Goal: Download file/media

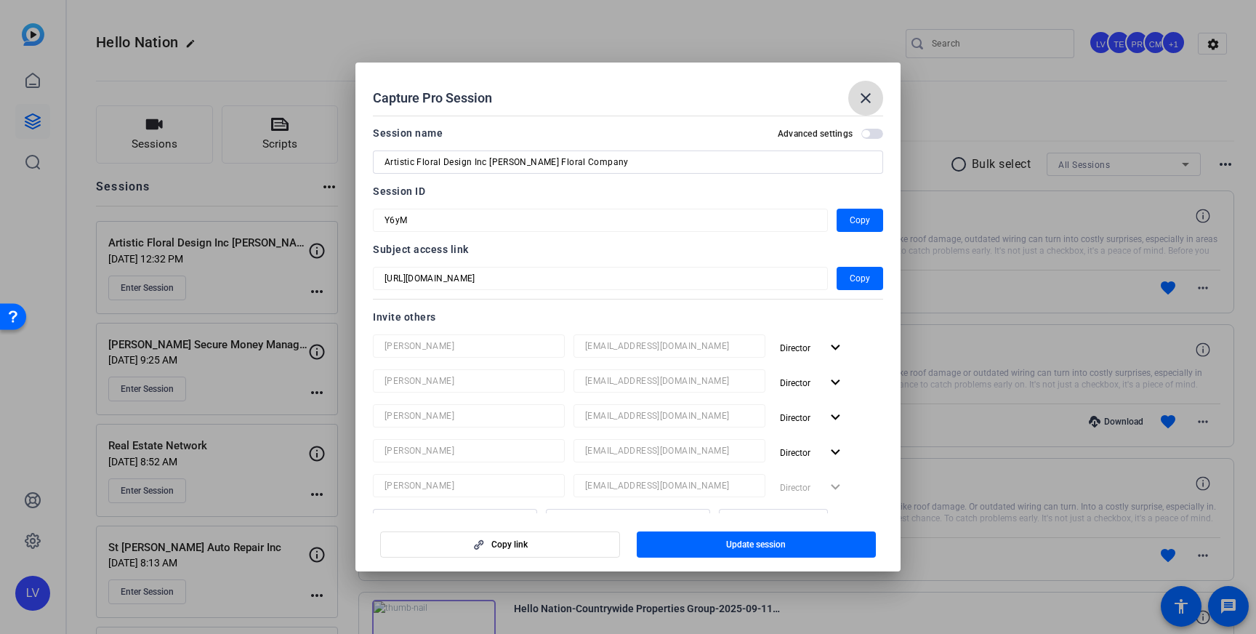
click at [866, 94] on mat-icon "close" at bounding box center [865, 97] width 17 height 17
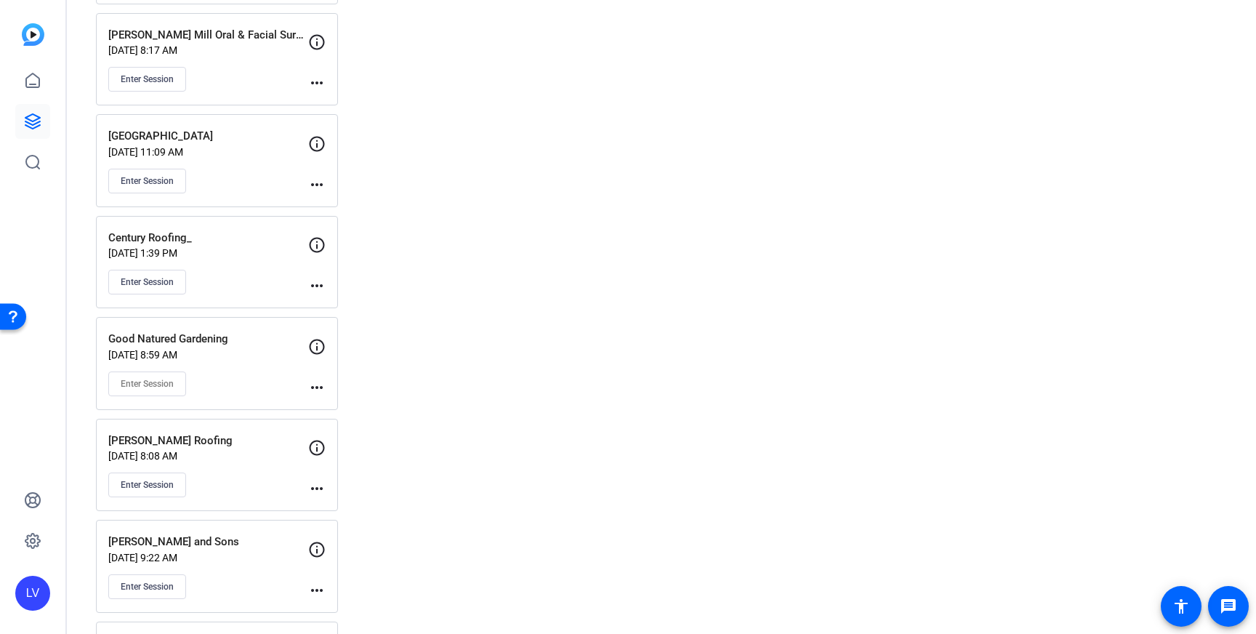
scroll to position [4382, 0]
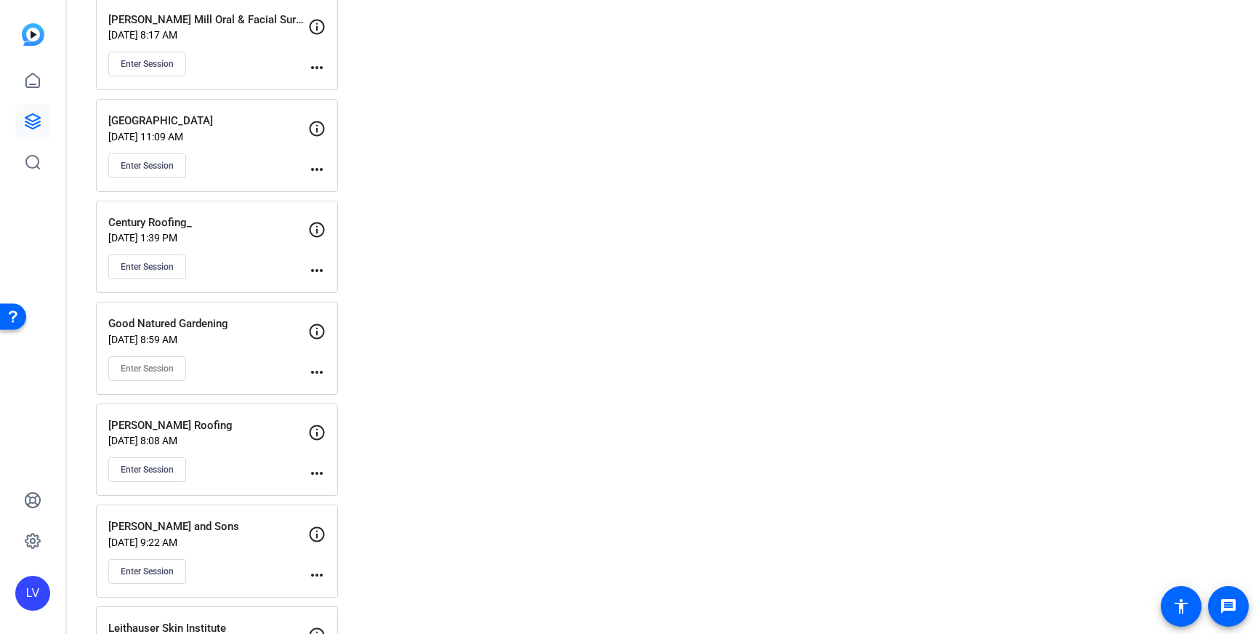
click at [243, 166] on div "Enter Session" at bounding box center [208, 165] width 200 height 25
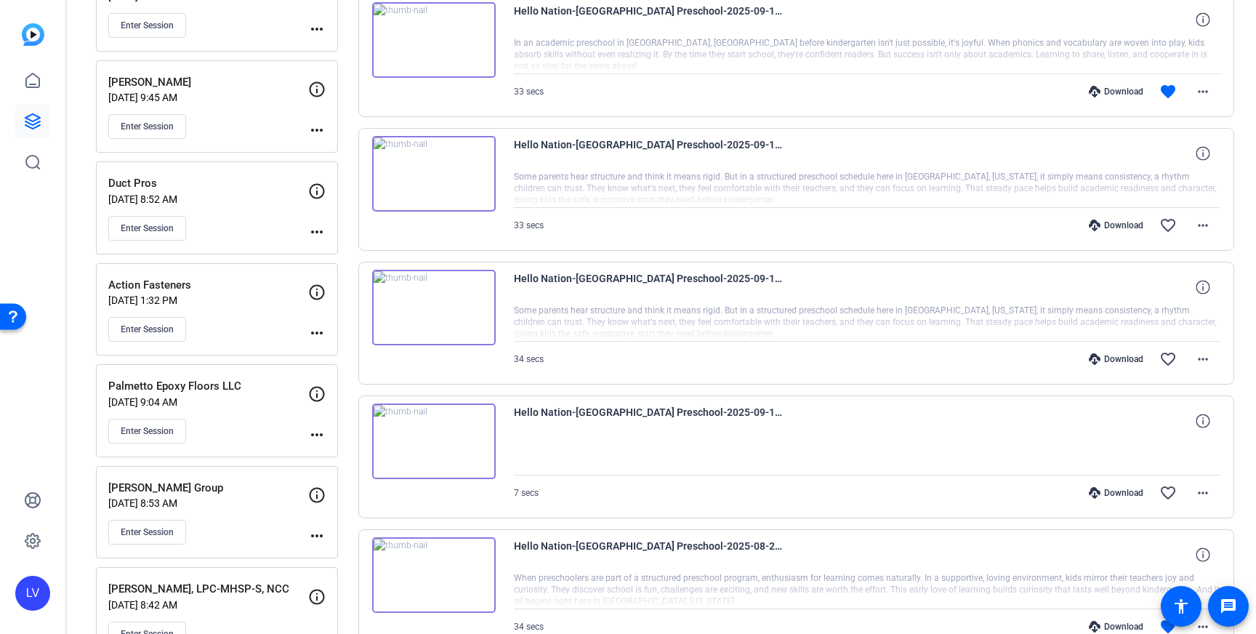
scroll to position [872, 0]
click at [1211, 490] on mat-icon "more_horiz" at bounding box center [1203, 491] width 17 height 17
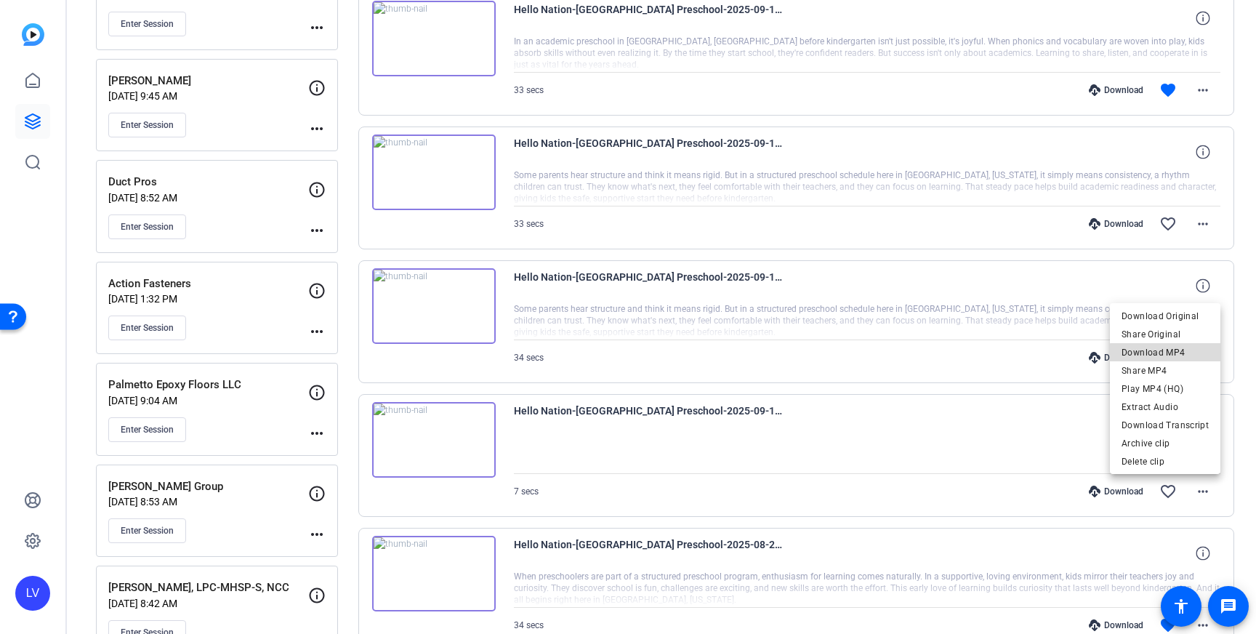
click at [1172, 358] on span "Download MP4" at bounding box center [1165, 352] width 87 height 17
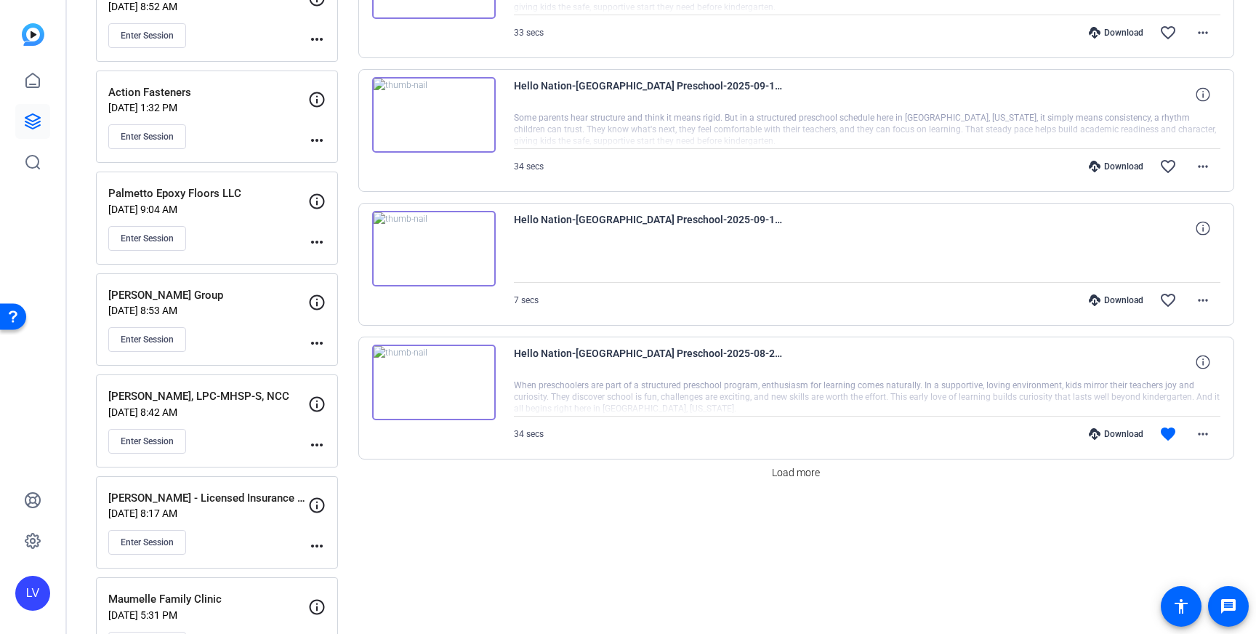
scroll to position [1080, 0]
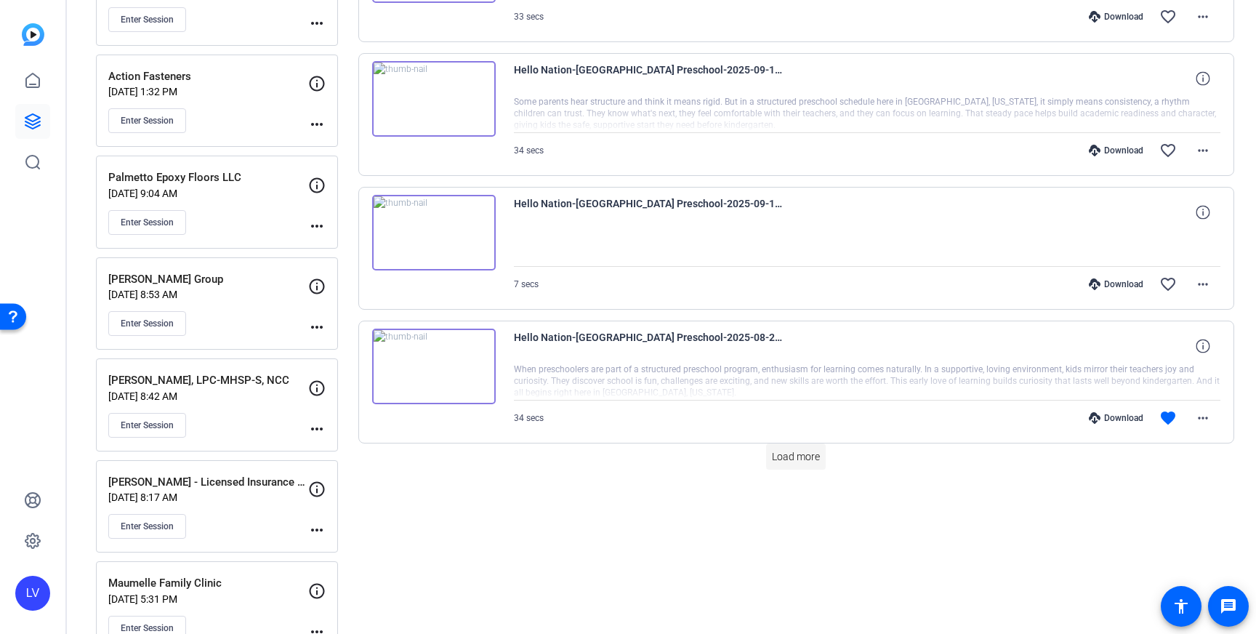
click at [789, 472] on span at bounding box center [796, 456] width 60 height 35
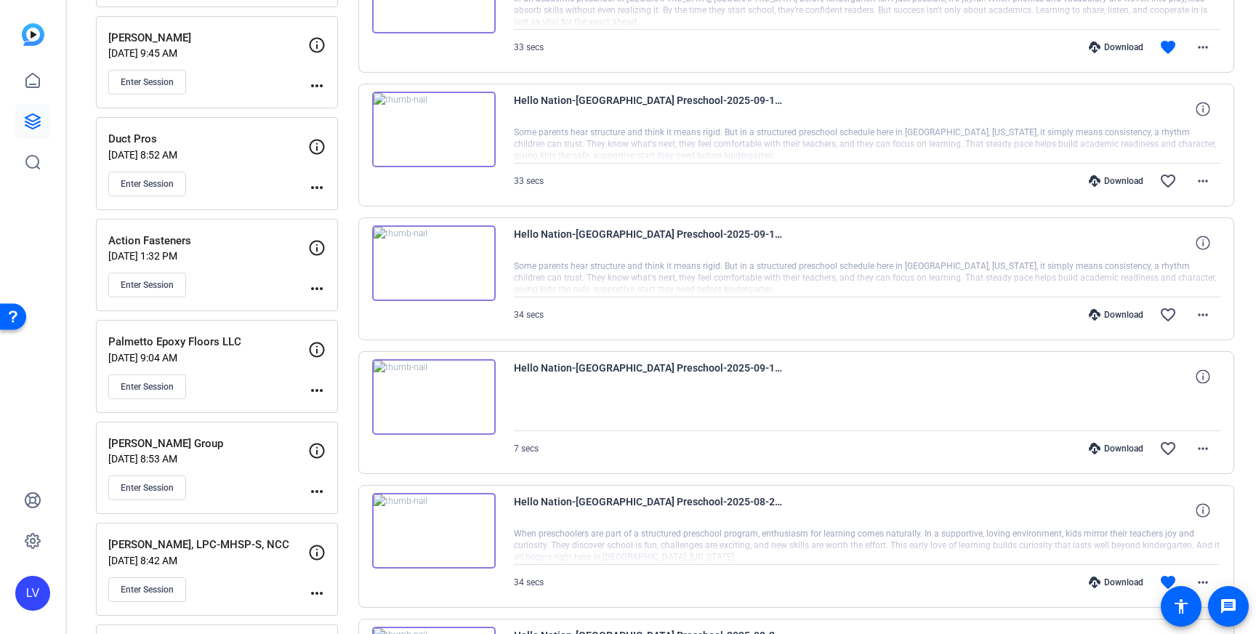
scroll to position [910, 0]
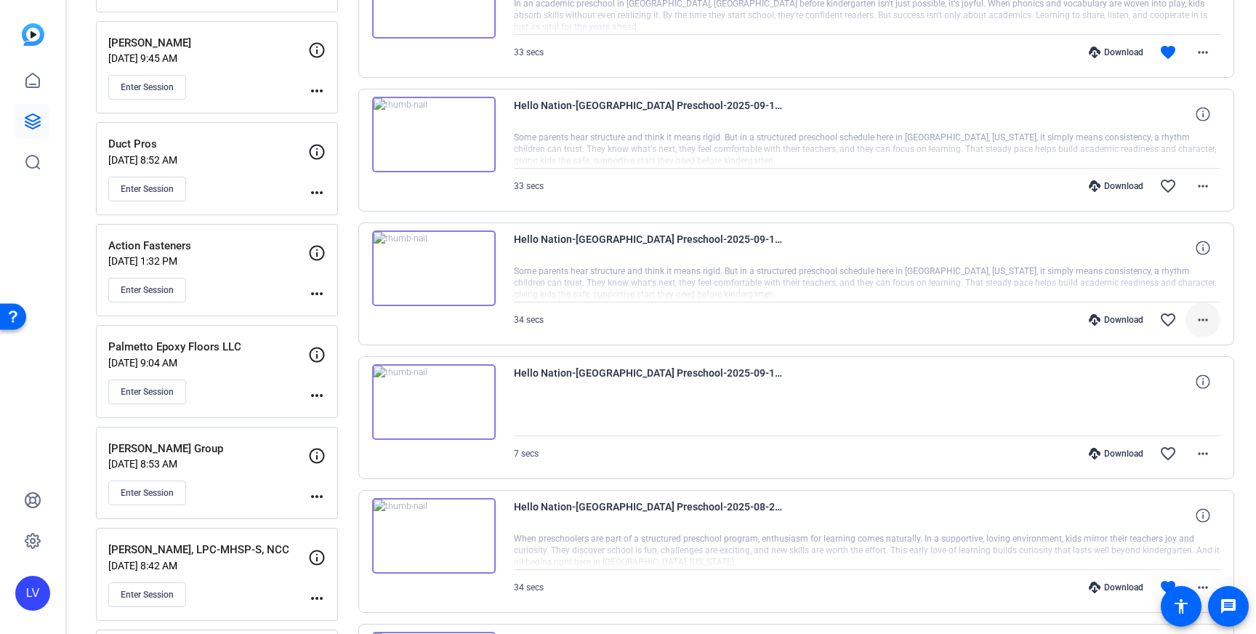
click at [1209, 321] on mat-icon "more_horiz" at bounding box center [1203, 319] width 17 height 17
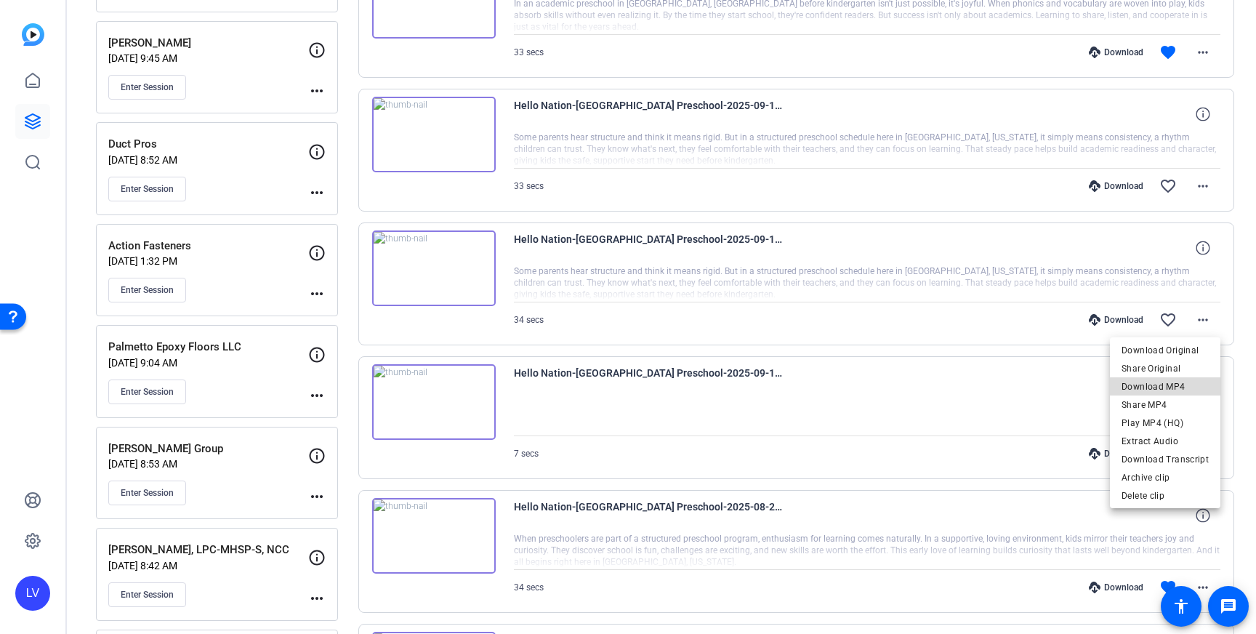
click at [1182, 379] on span "Download MP4" at bounding box center [1165, 386] width 87 height 17
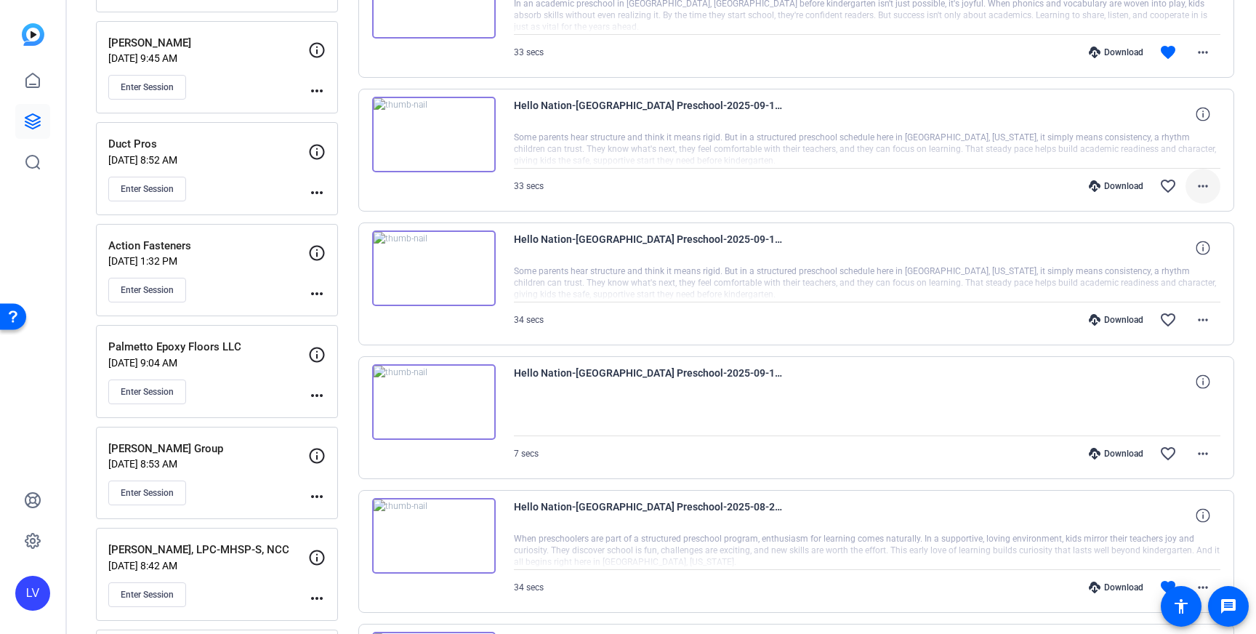
click at [1203, 191] on mat-icon "more_horiz" at bounding box center [1203, 185] width 17 height 17
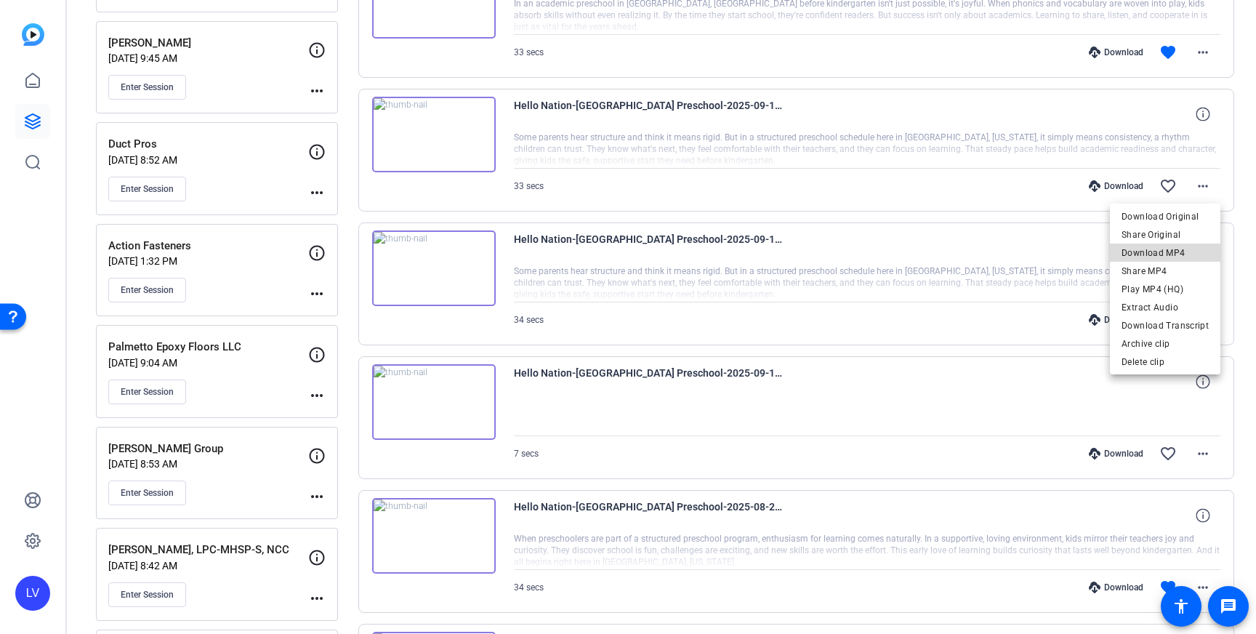
click at [1181, 254] on span "Download MP4" at bounding box center [1165, 252] width 87 height 17
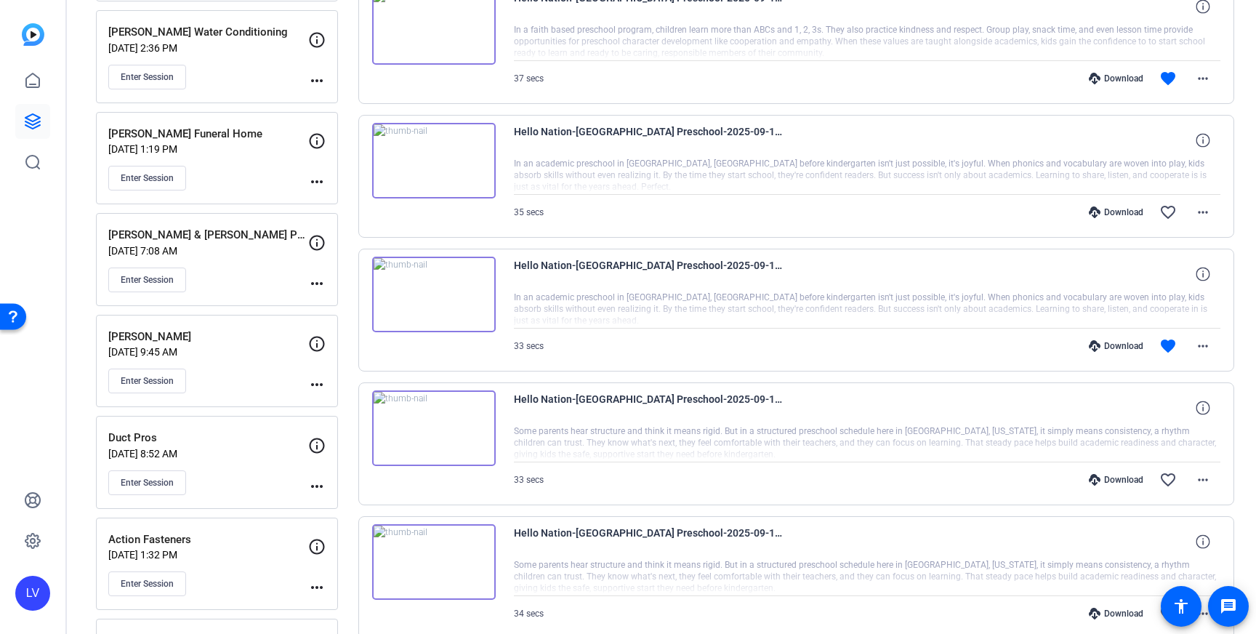
scroll to position [631, 0]
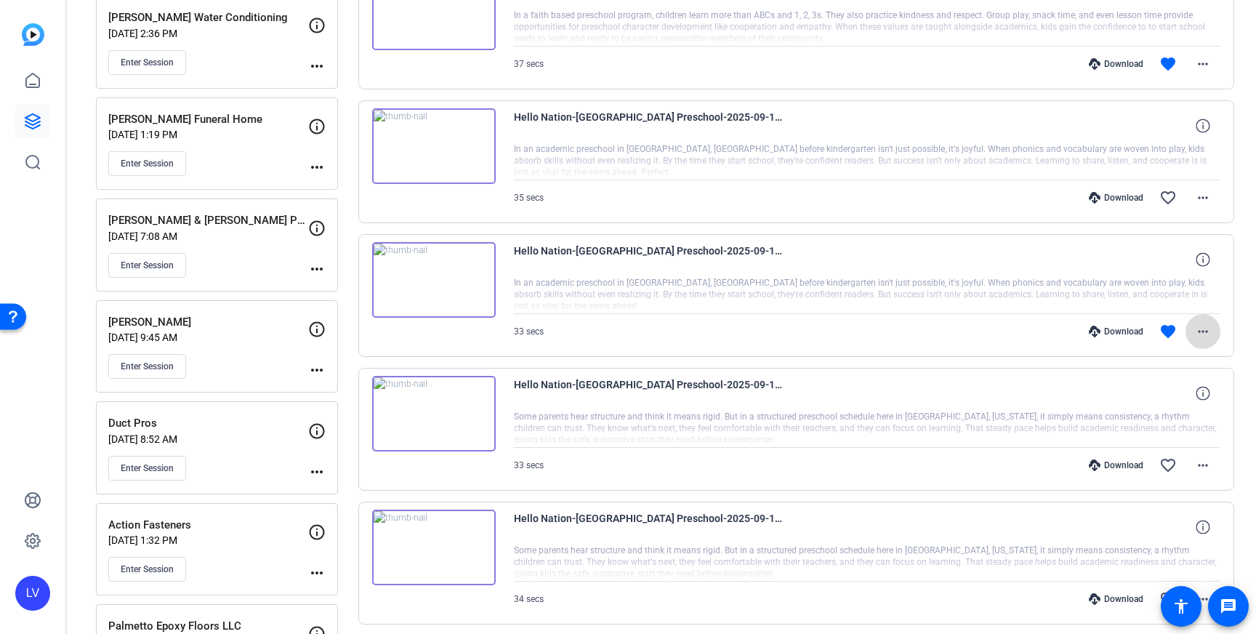
click at [1197, 333] on mat-icon "more_horiz" at bounding box center [1203, 331] width 17 height 17
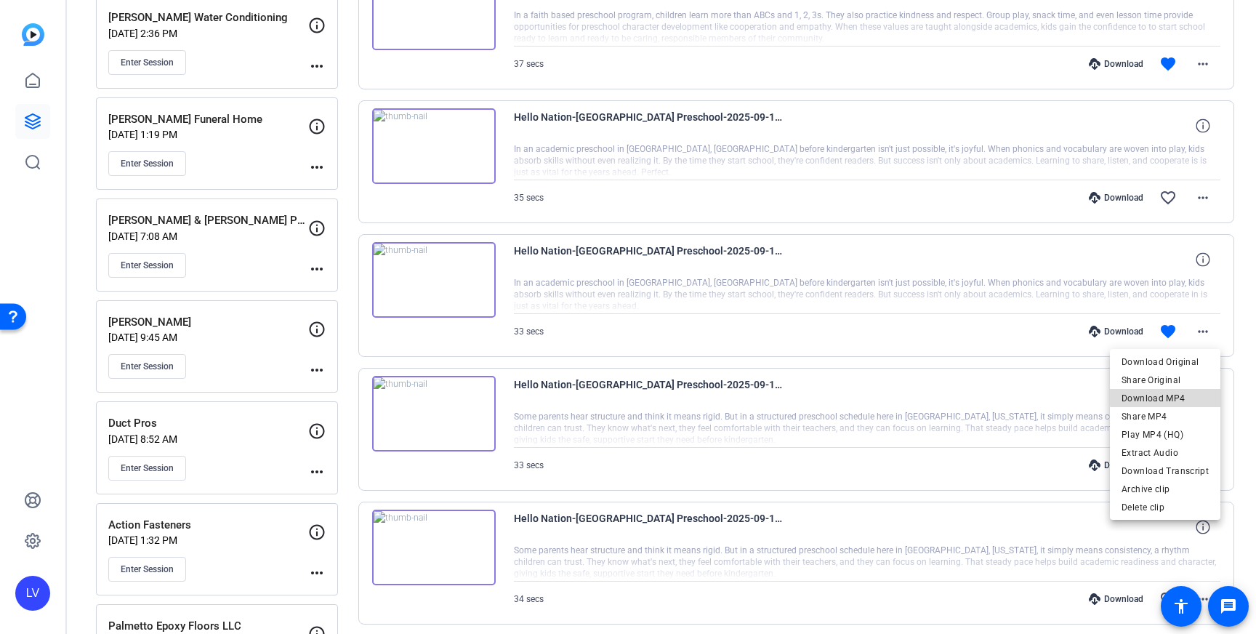
click at [1189, 395] on span "Download MP4" at bounding box center [1165, 398] width 87 height 17
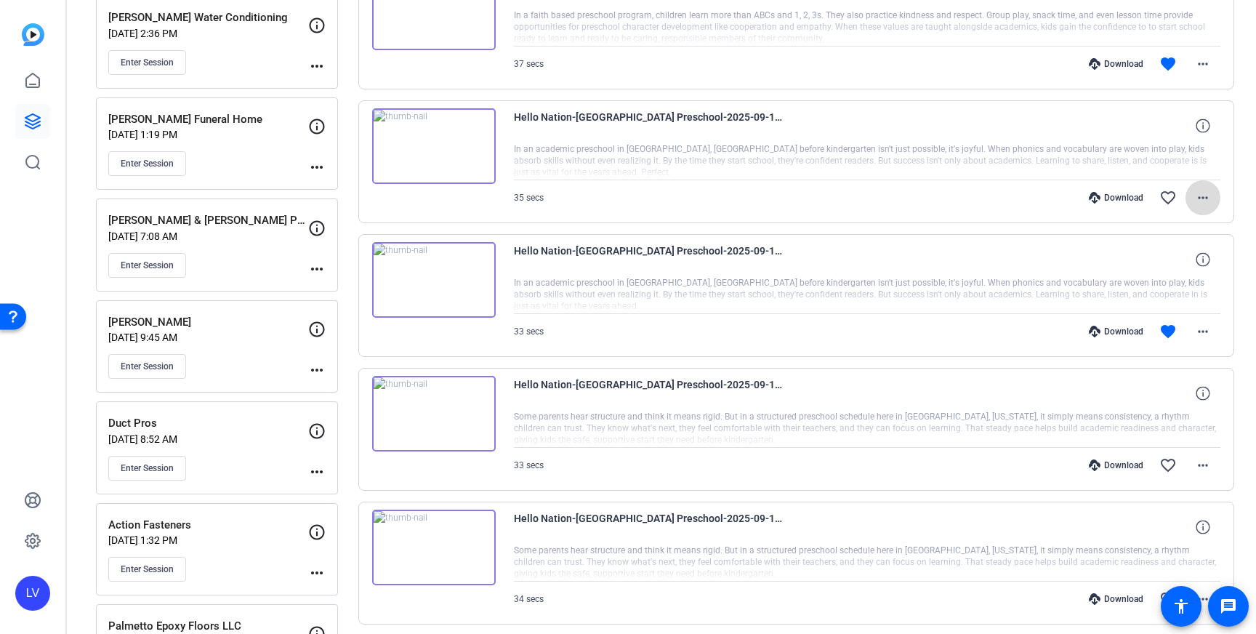
click at [1195, 190] on mat-icon "more_horiz" at bounding box center [1203, 197] width 17 height 17
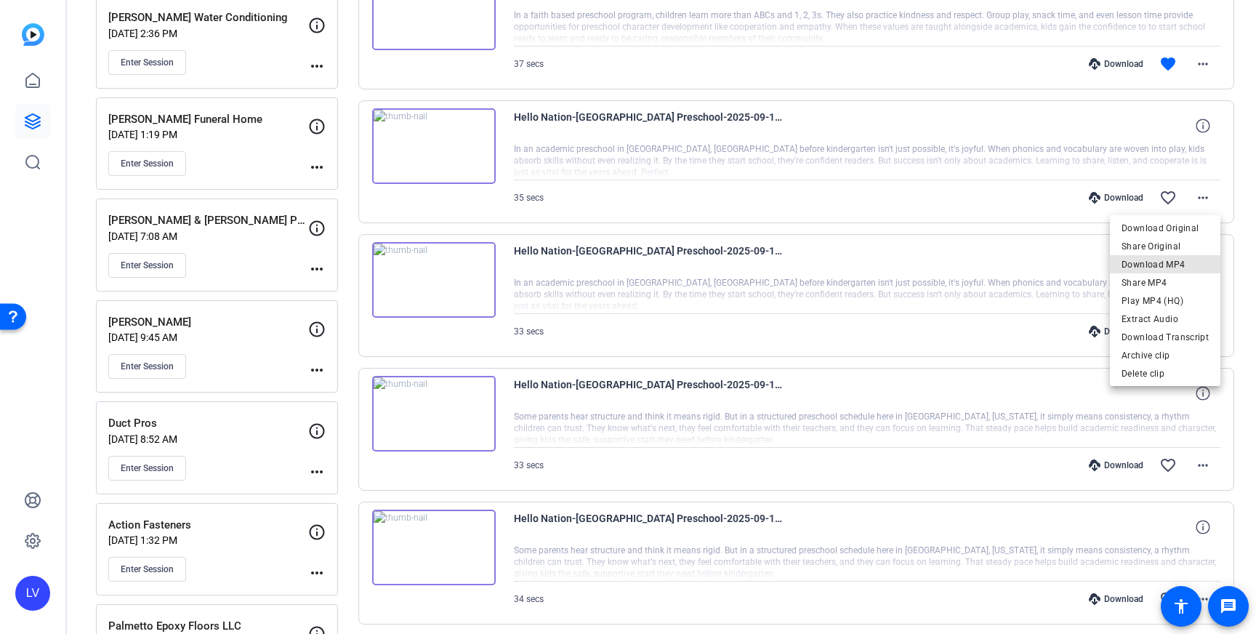
click at [1174, 265] on span "Download MP4" at bounding box center [1165, 264] width 87 height 17
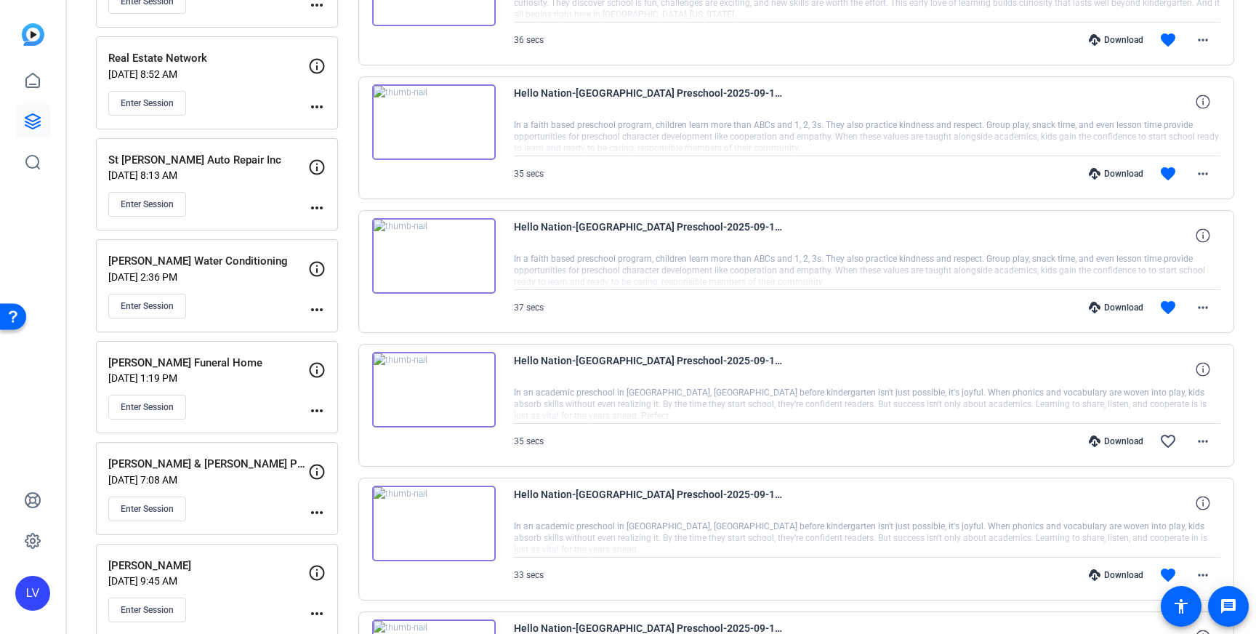
scroll to position [389, 0]
click at [1196, 295] on span at bounding box center [1203, 306] width 35 height 35
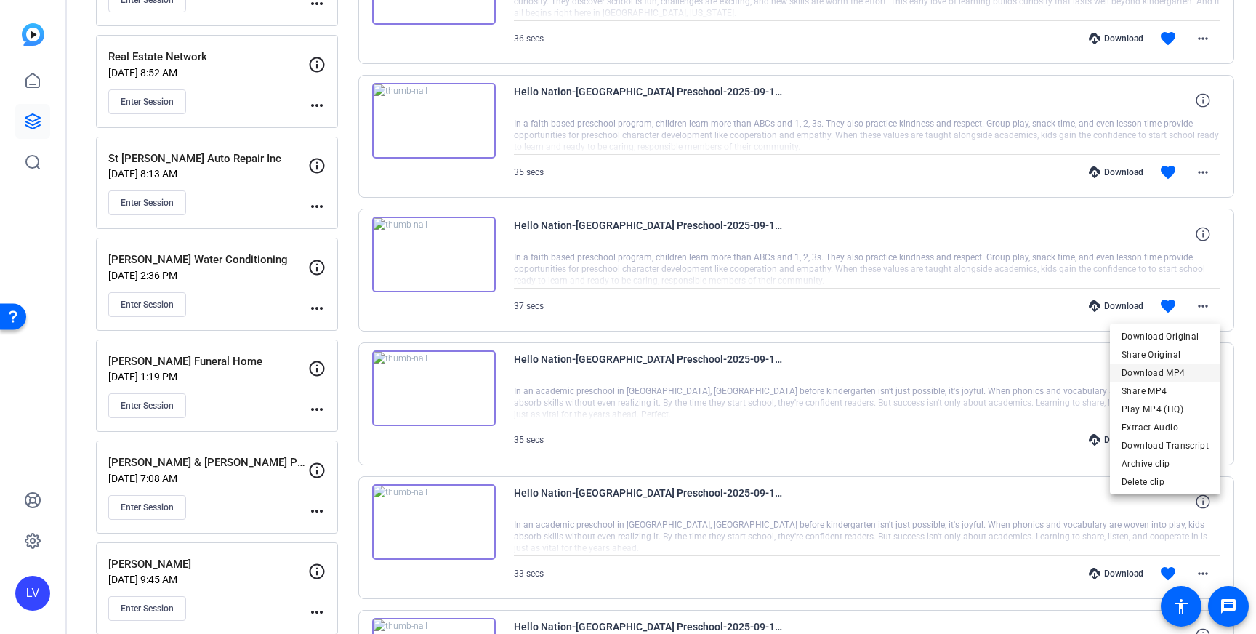
click at [1192, 369] on span "Download MP4" at bounding box center [1165, 372] width 87 height 17
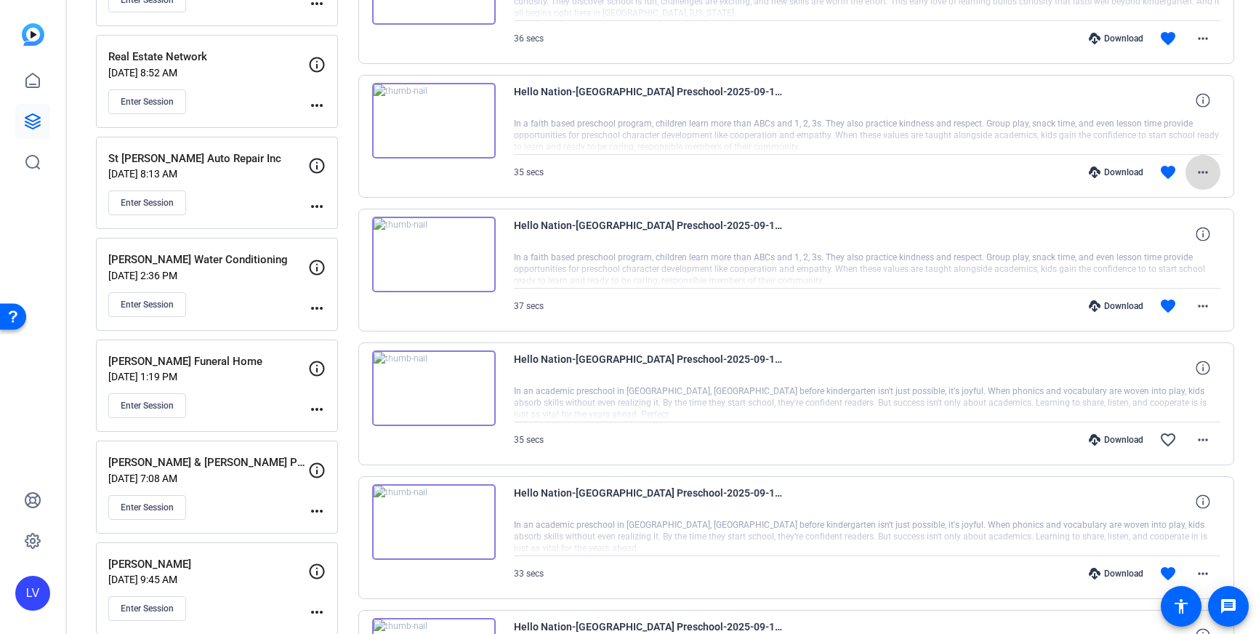
click at [1210, 170] on mat-icon "more_horiz" at bounding box center [1203, 172] width 17 height 17
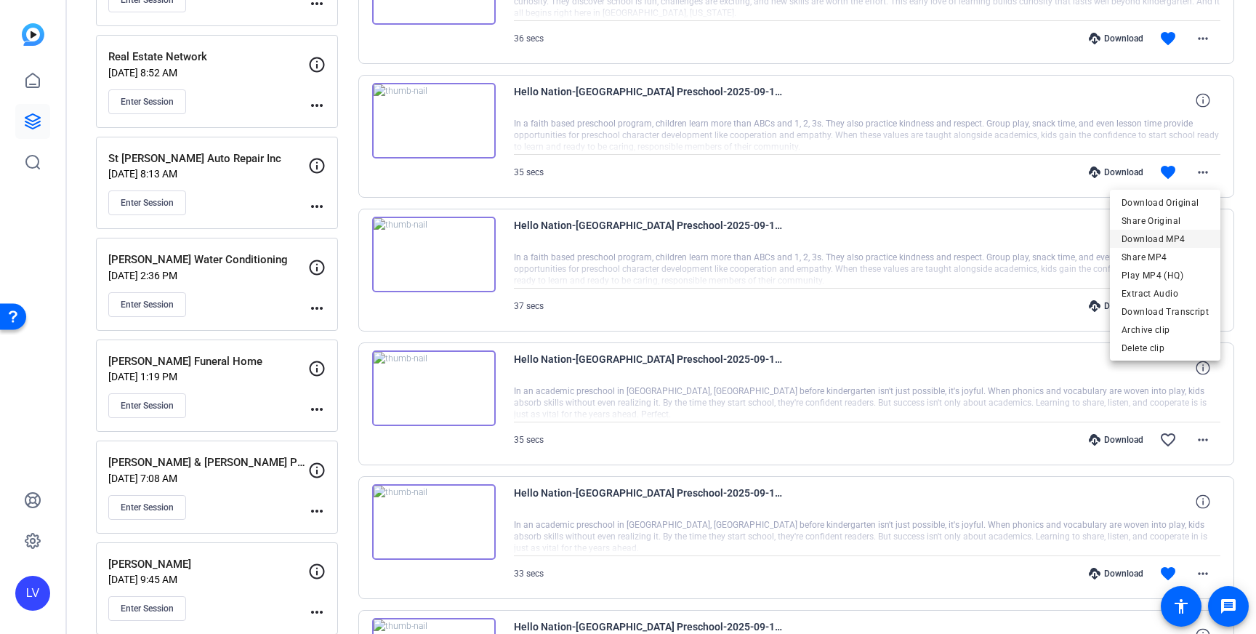
click at [1186, 239] on span "Download MP4" at bounding box center [1165, 238] width 87 height 17
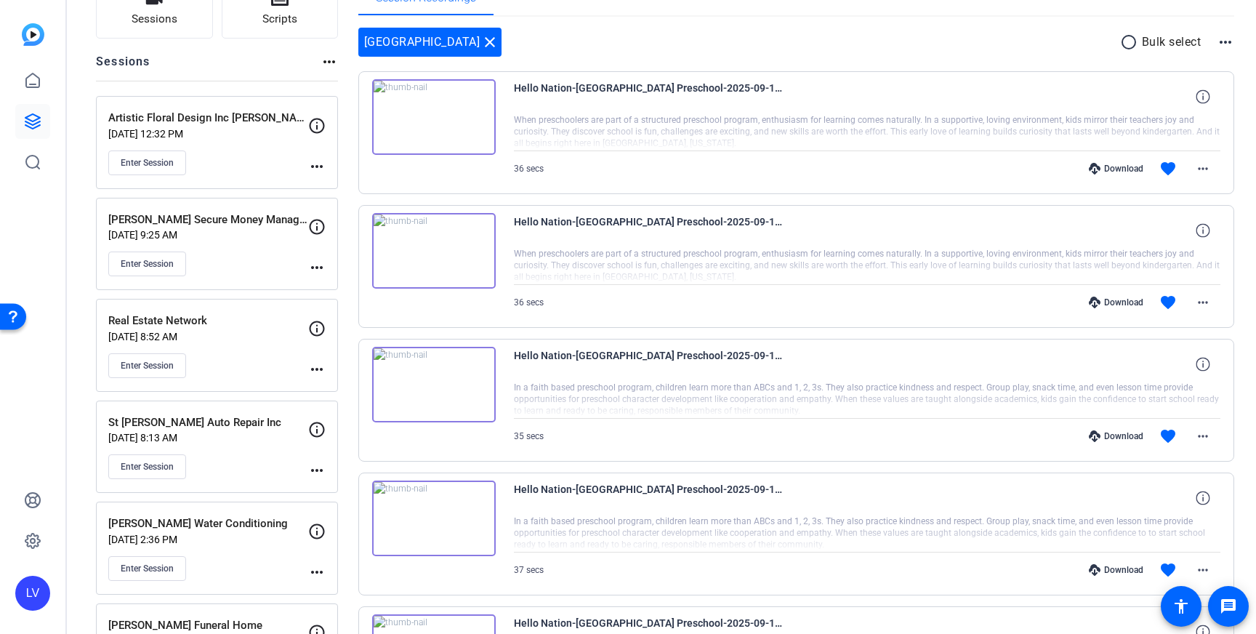
scroll to position [124, 0]
click at [1209, 297] on mat-icon "more_horiz" at bounding box center [1203, 303] width 17 height 17
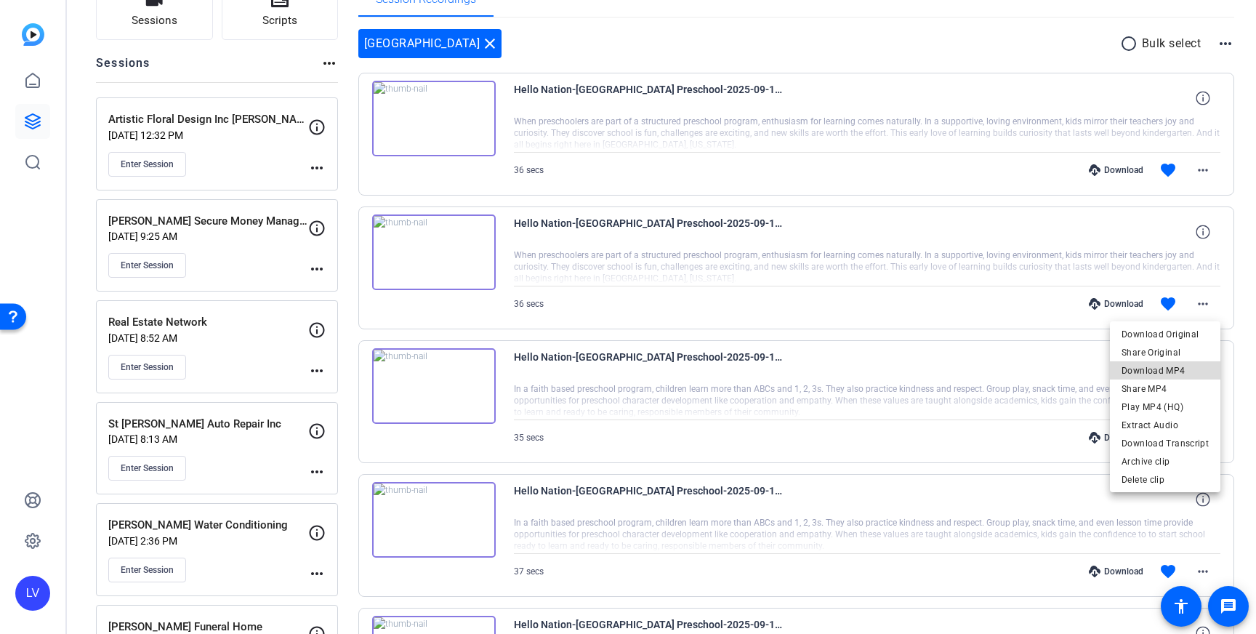
click at [1192, 362] on span "Download MP4" at bounding box center [1165, 370] width 87 height 17
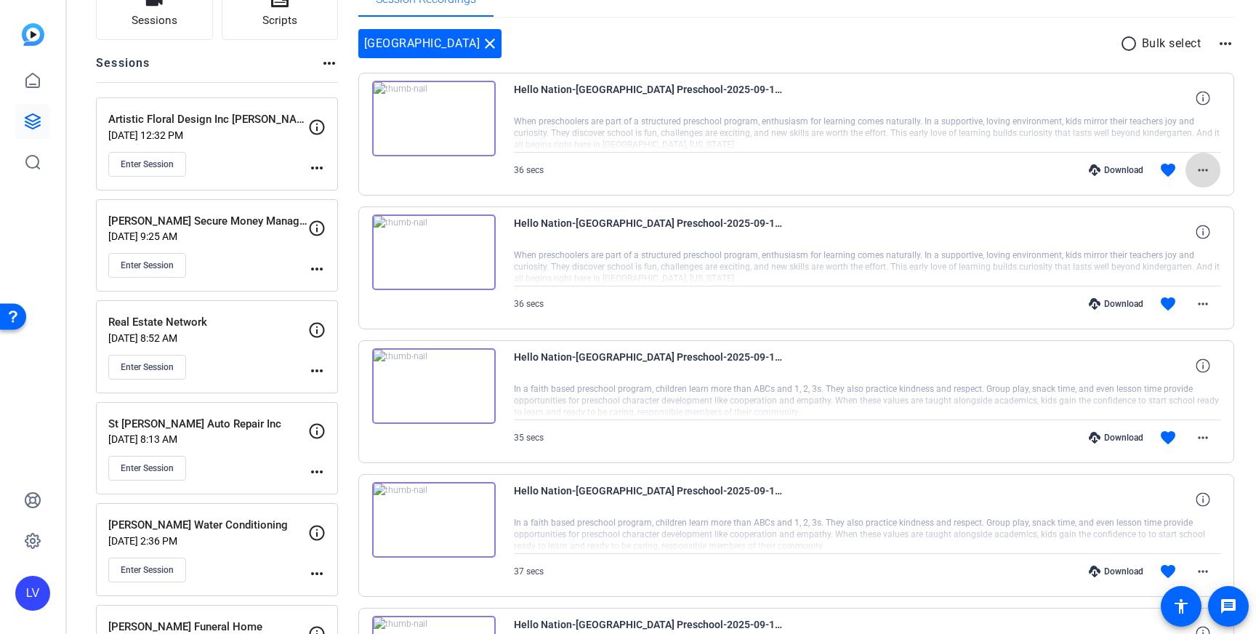
click at [1196, 166] on mat-icon "more_horiz" at bounding box center [1203, 169] width 17 height 17
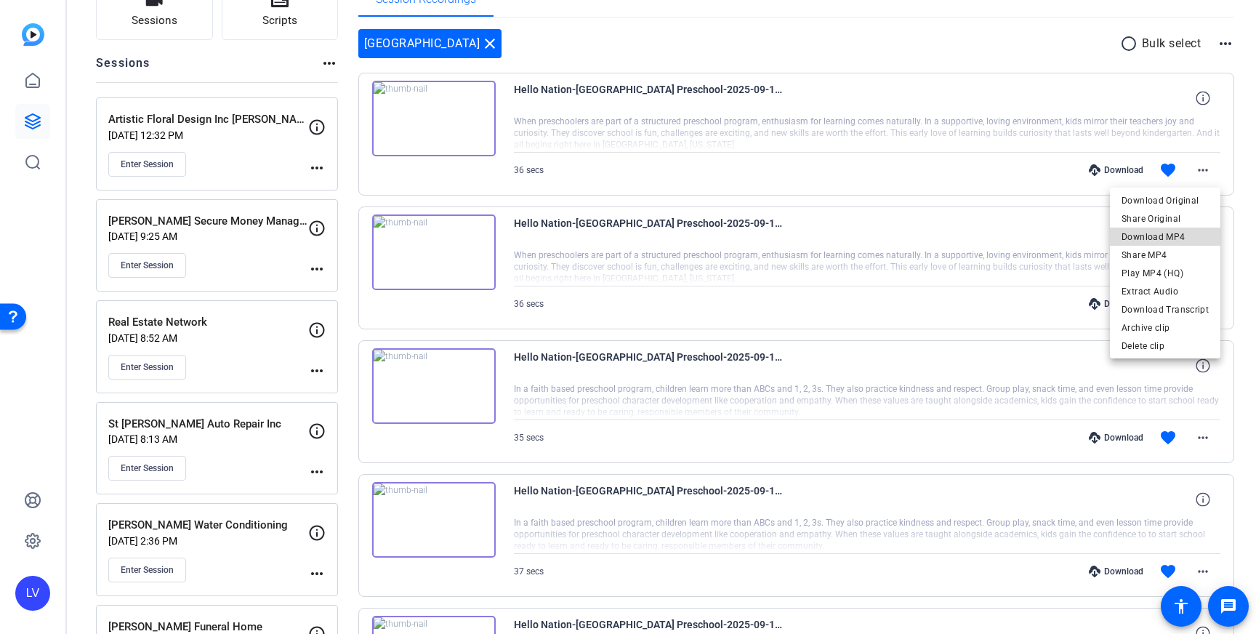
click at [1181, 231] on span "Download MP4" at bounding box center [1165, 236] width 87 height 17
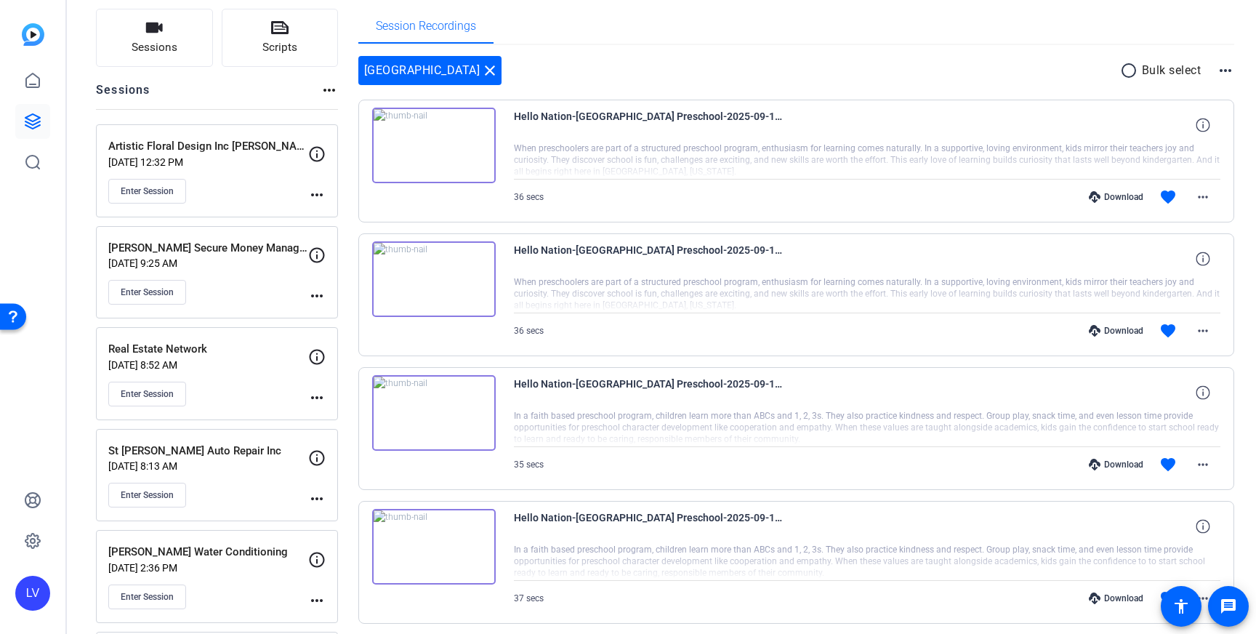
scroll to position [87, 0]
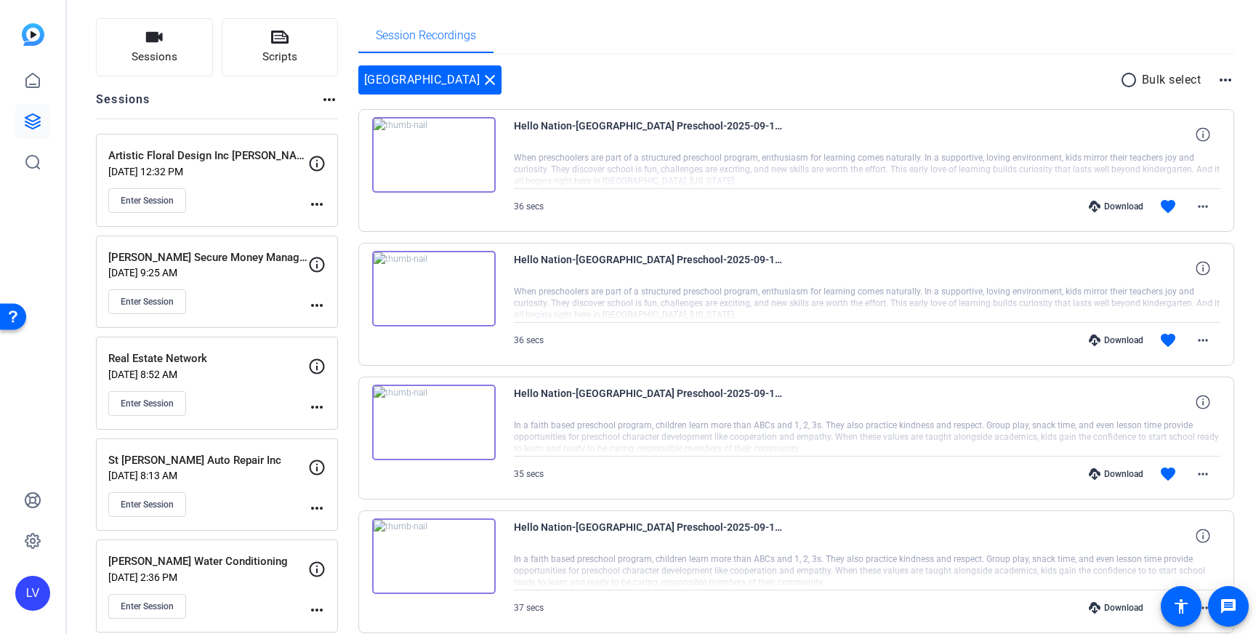
click at [265, 497] on div "Enter Session" at bounding box center [208, 504] width 200 height 25
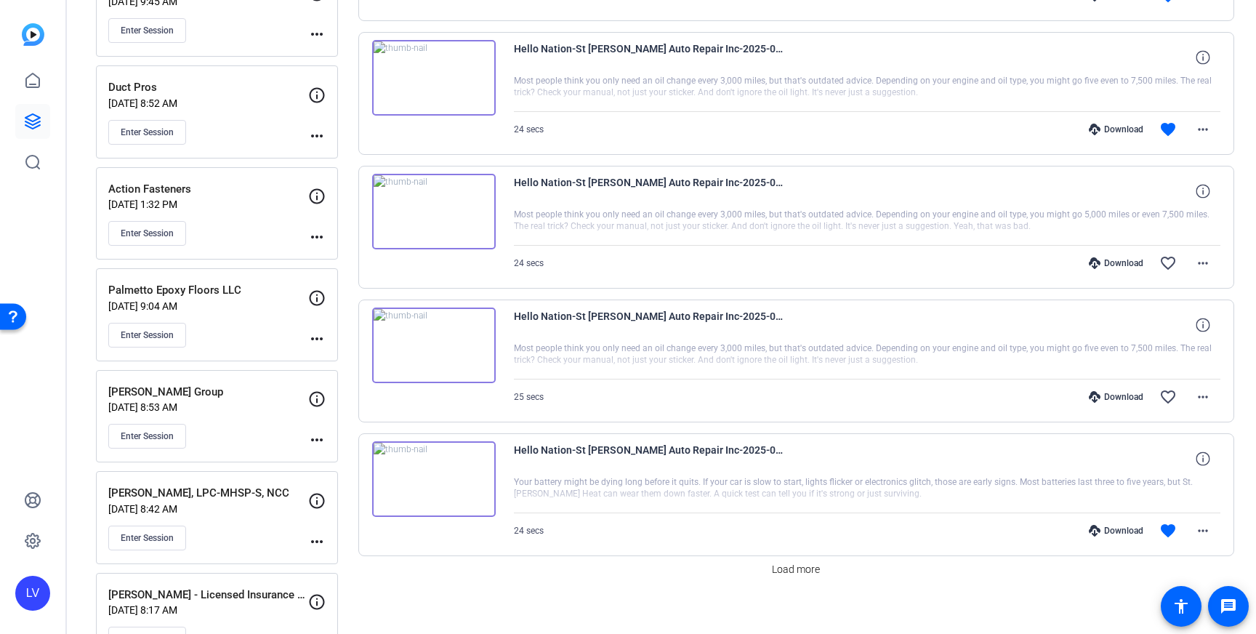
scroll to position [1160, 0]
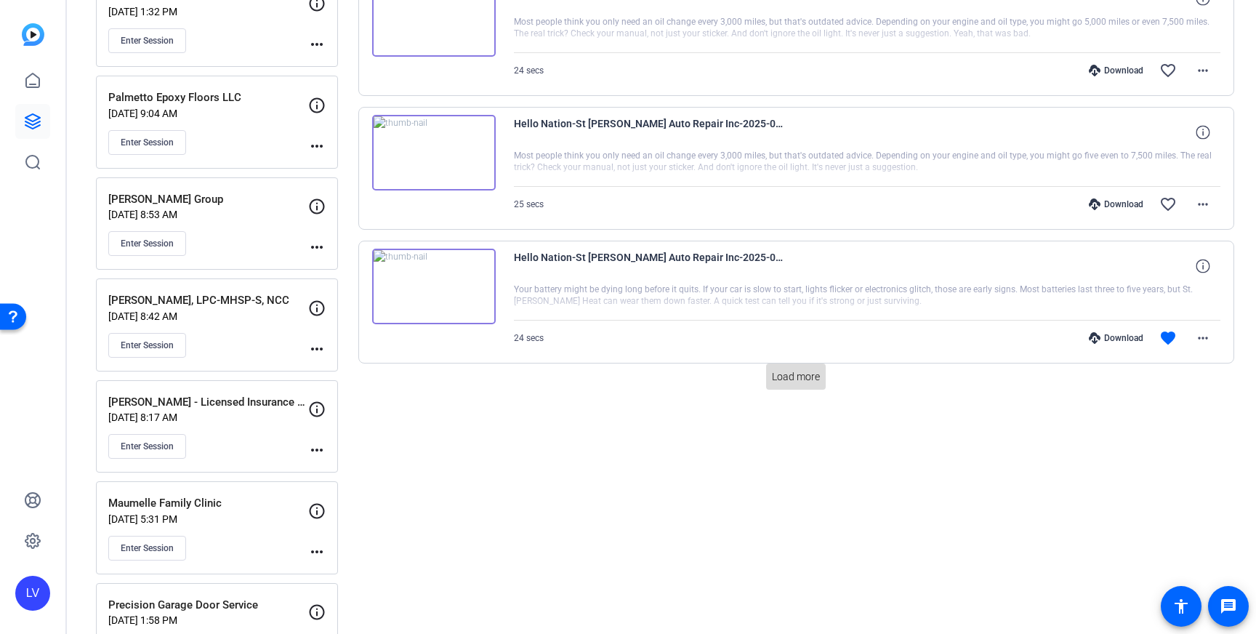
click at [816, 376] on span "Load more" at bounding box center [796, 376] width 48 height 15
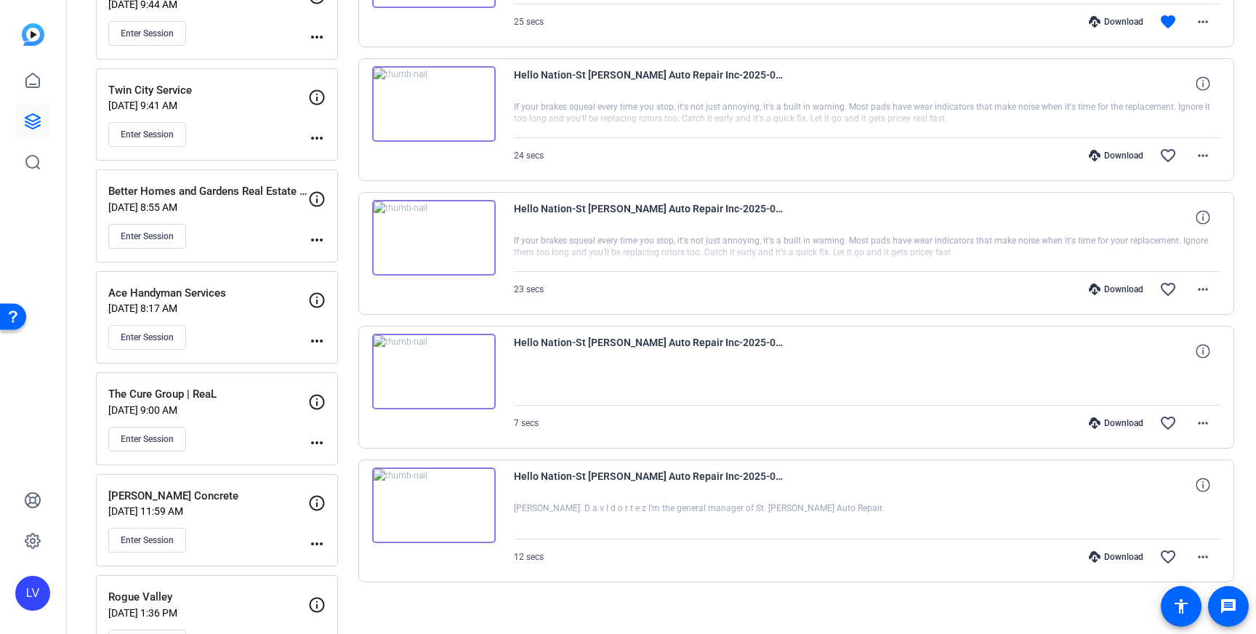
scroll to position [2015, 0]
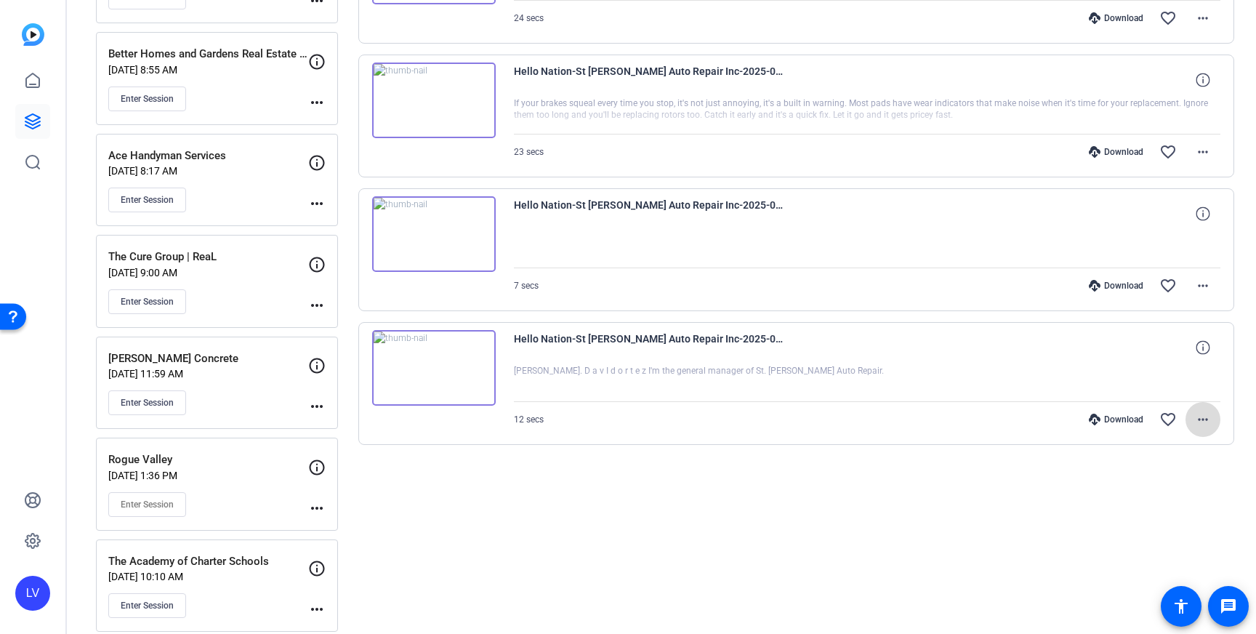
click at [1201, 424] on mat-icon "more_horiz" at bounding box center [1203, 419] width 17 height 17
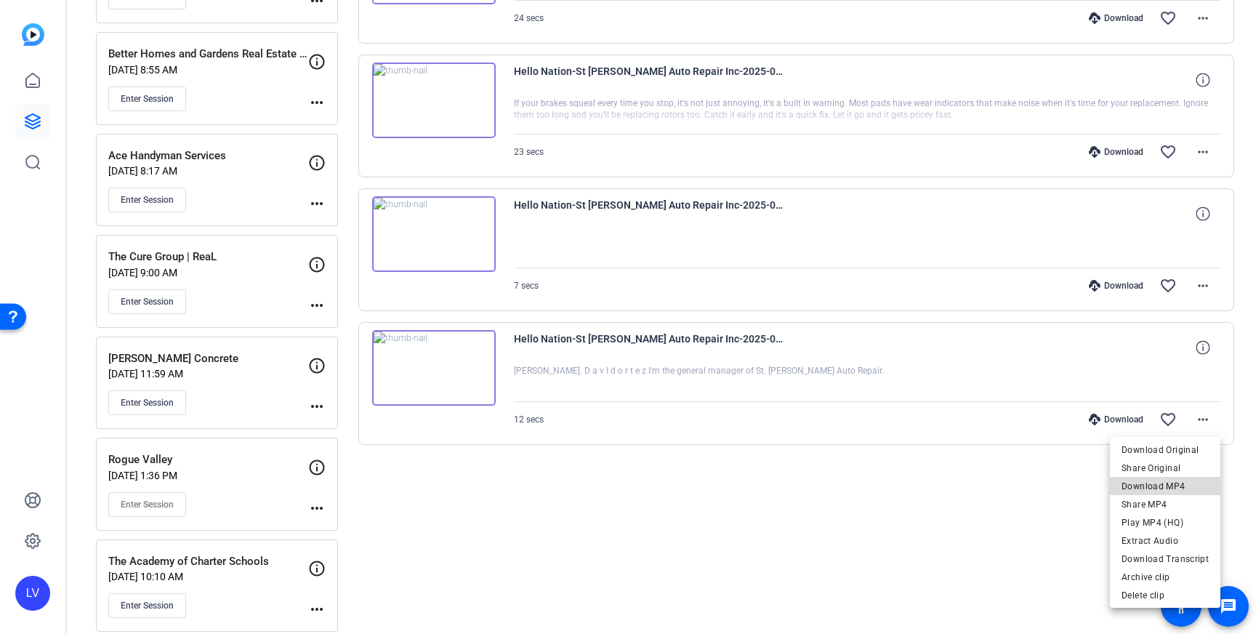
click at [1189, 481] on span "Download MP4" at bounding box center [1165, 486] width 87 height 17
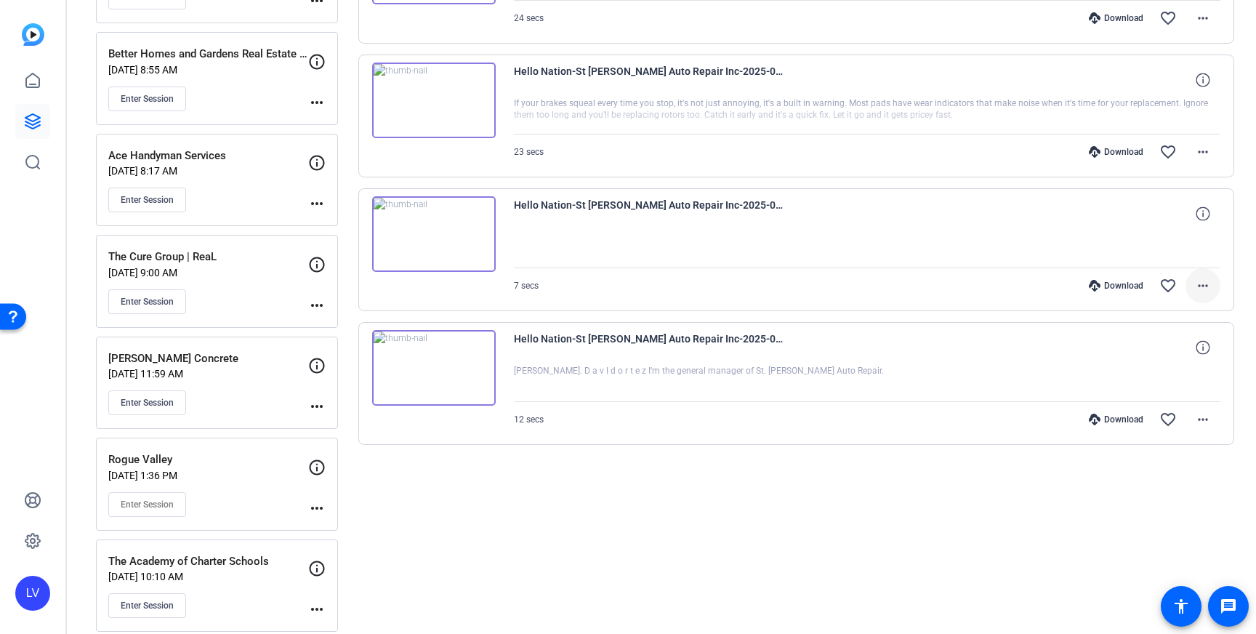
click at [1208, 287] on mat-icon "more_horiz" at bounding box center [1203, 285] width 17 height 17
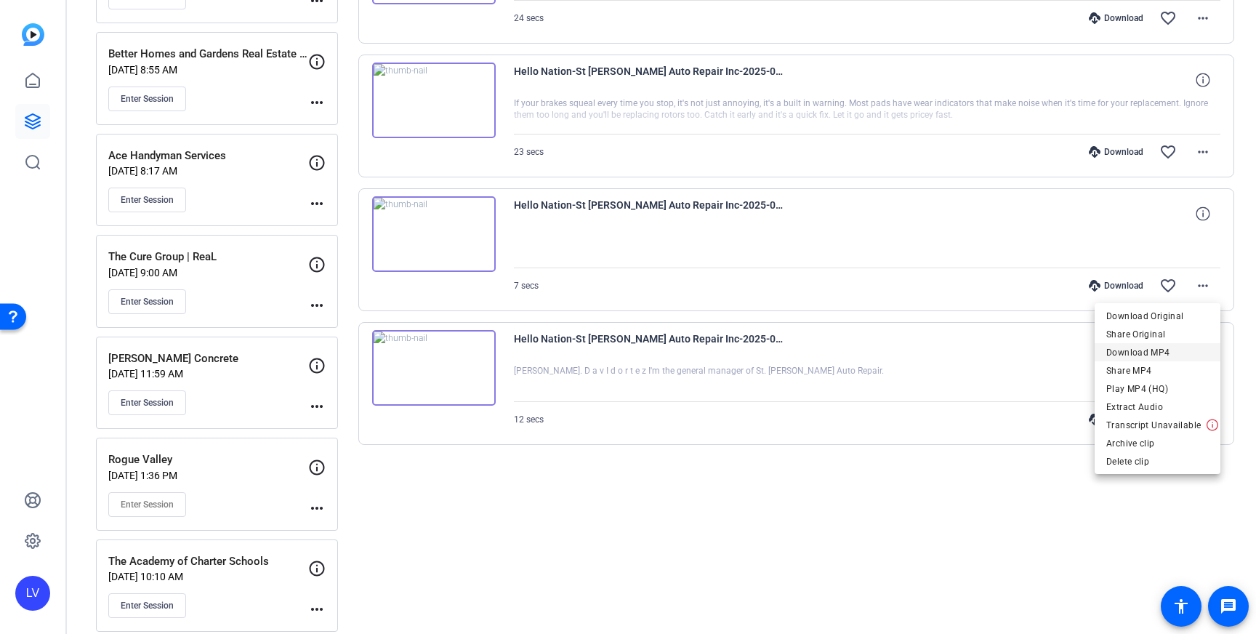
click at [1189, 356] on span "Download MP4" at bounding box center [1158, 352] width 103 height 17
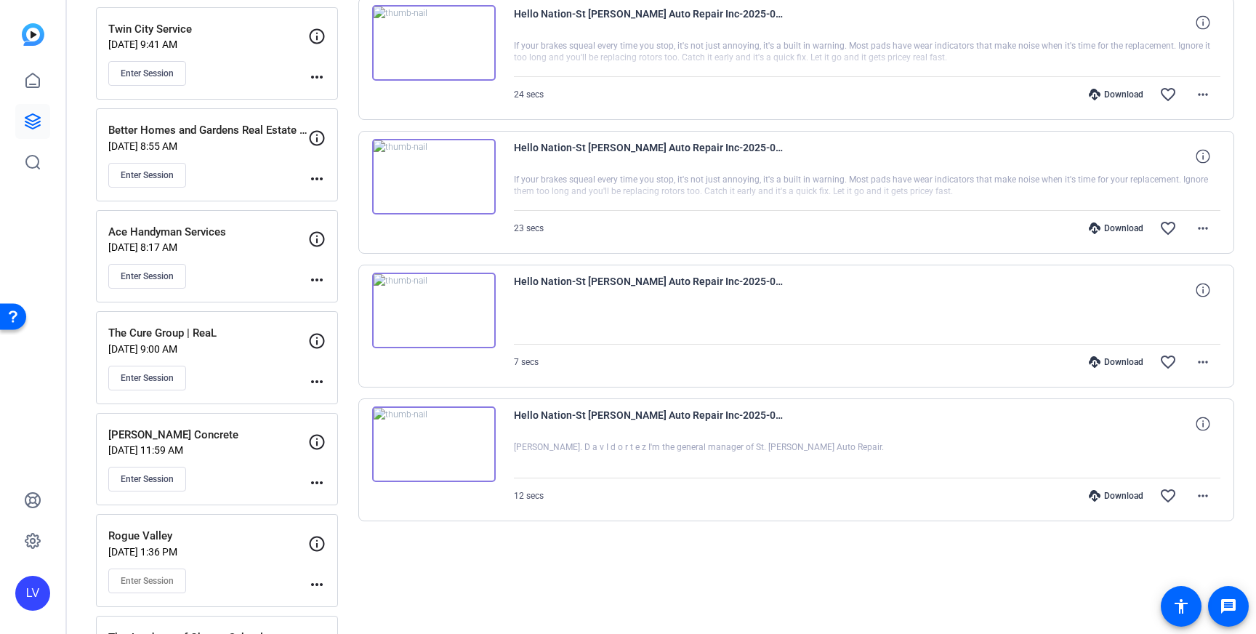
scroll to position [1935, 0]
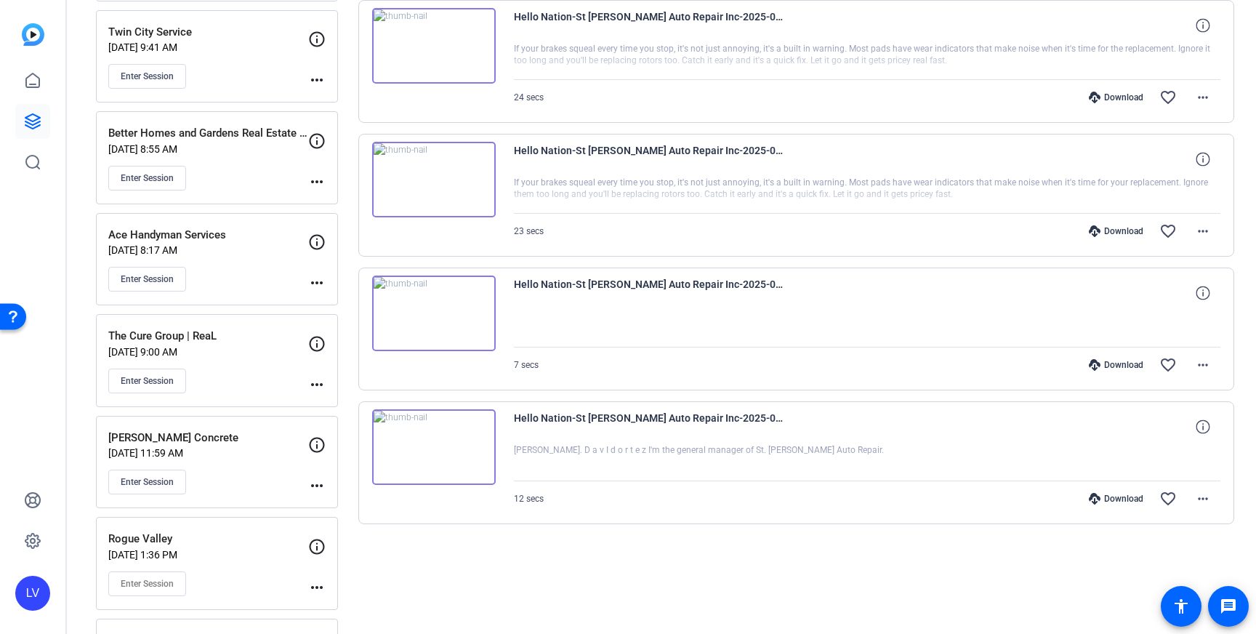
click at [757, 305] on span "Hello Nation-St [PERSON_NAME] Auto Repair Inc-2025-09-11-09-07-43-392-0" at bounding box center [648, 293] width 269 height 35
click at [876, 300] on div "Hello Nation-St [PERSON_NAME] Auto Repair Inc-2025-09-11-09-07-43-392-0" at bounding box center [867, 293] width 707 height 35
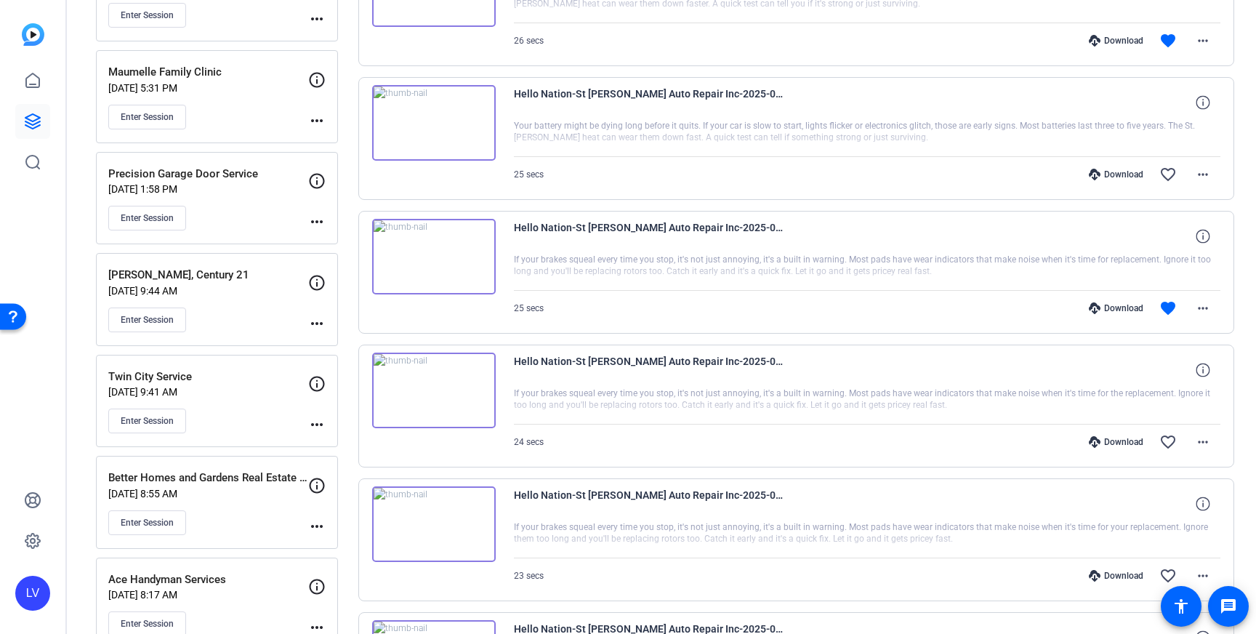
scroll to position [1586, 0]
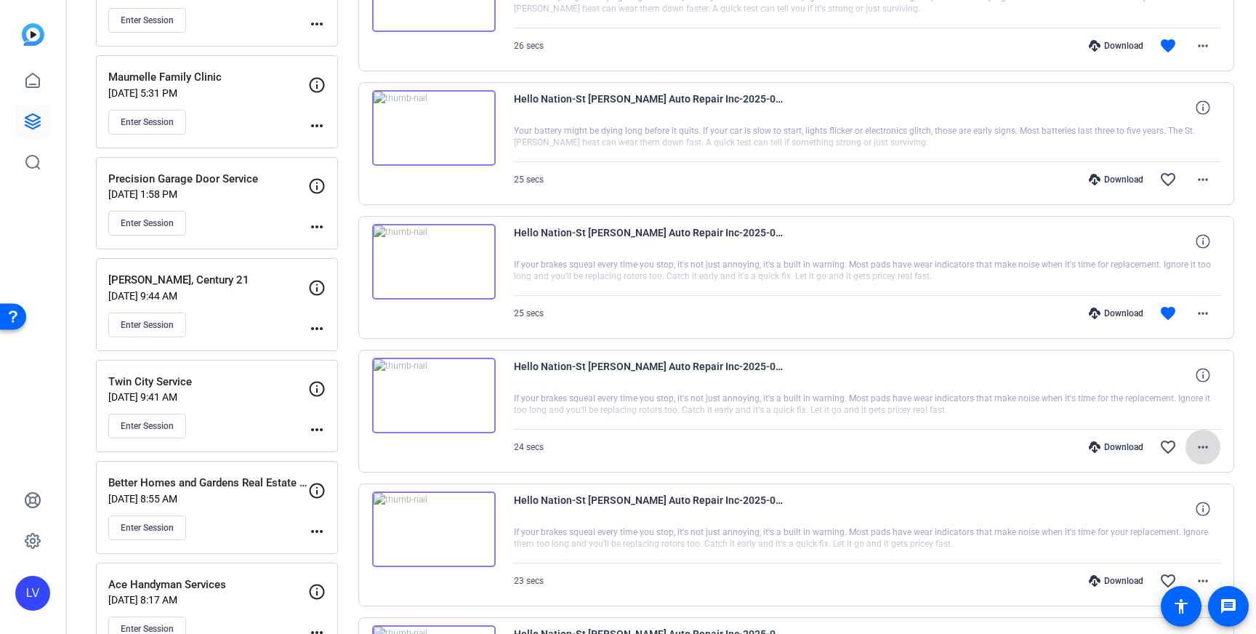
click at [1209, 445] on mat-icon "more_horiz" at bounding box center [1203, 446] width 17 height 17
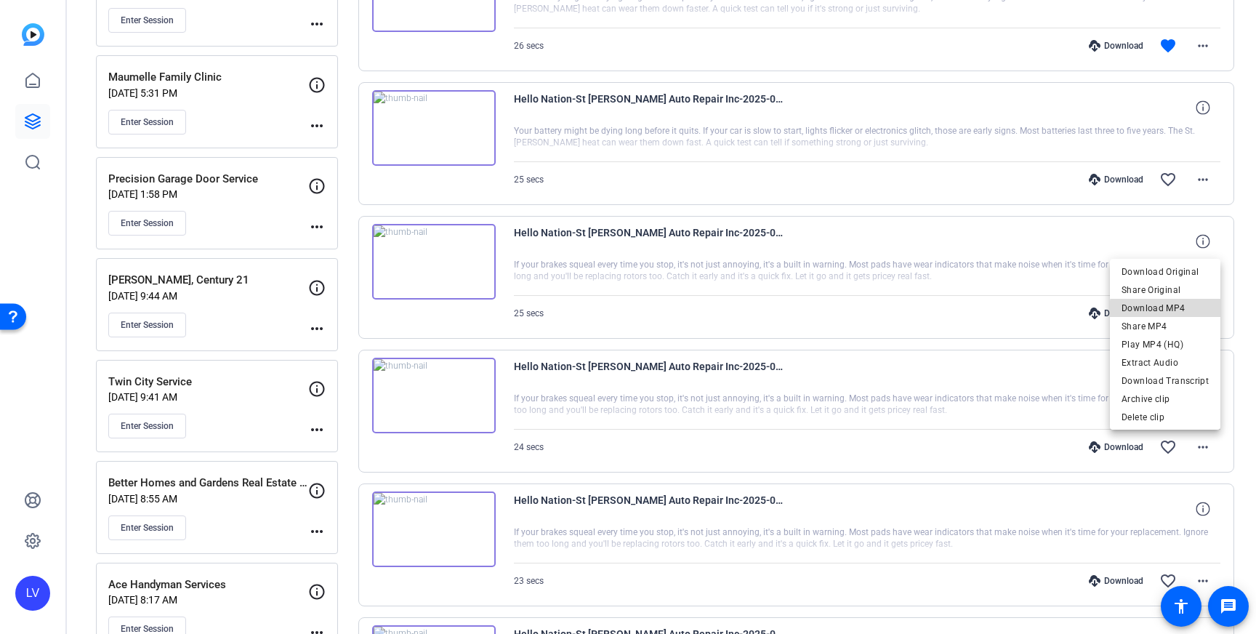
click at [1184, 311] on span "Download MP4" at bounding box center [1165, 308] width 87 height 17
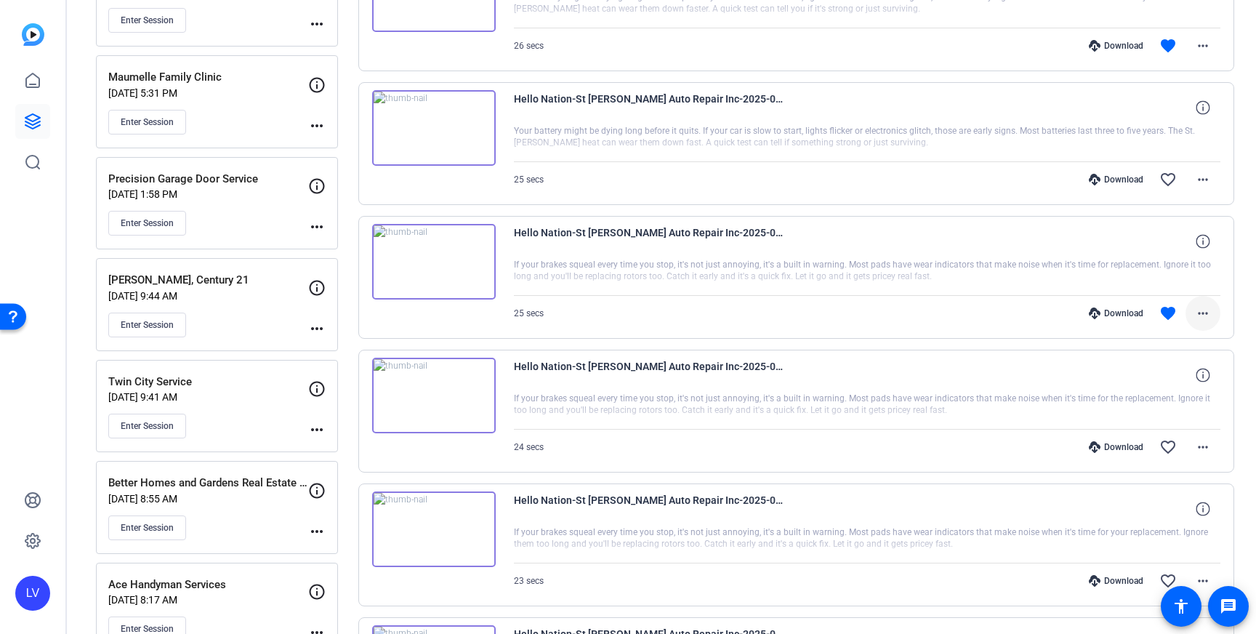
click at [1198, 315] on mat-icon "more_horiz" at bounding box center [1203, 313] width 17 height 17
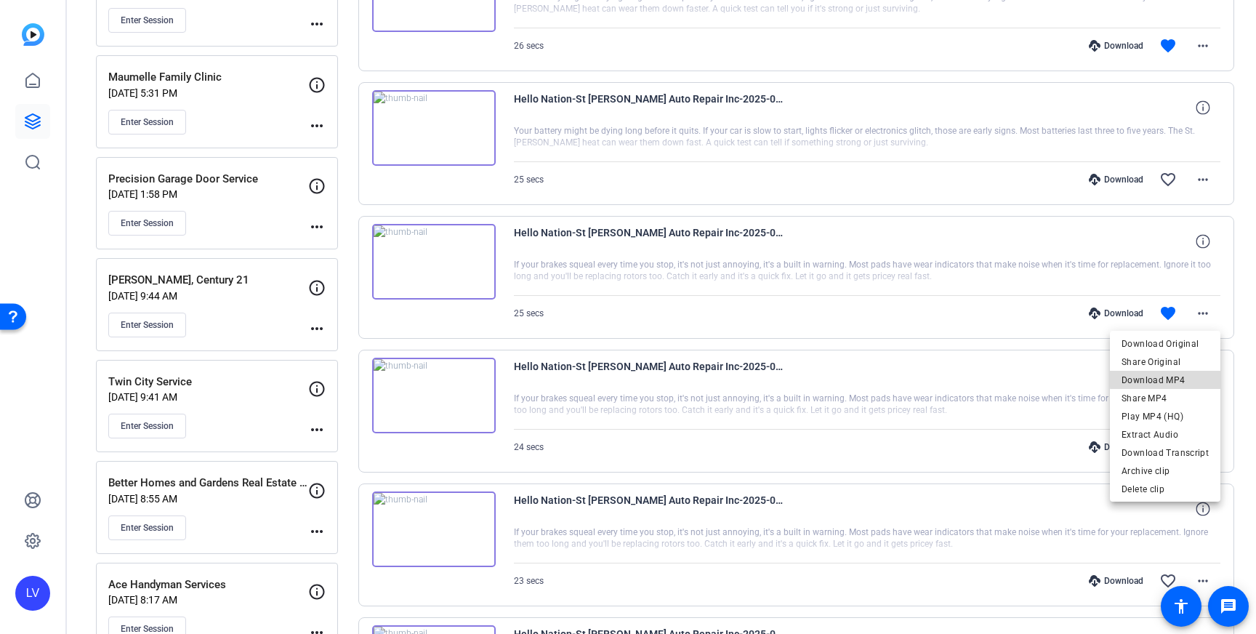
click at [1176, 378] on span "Download MP4" at bounding box center [1165, 380] width 87 height 17
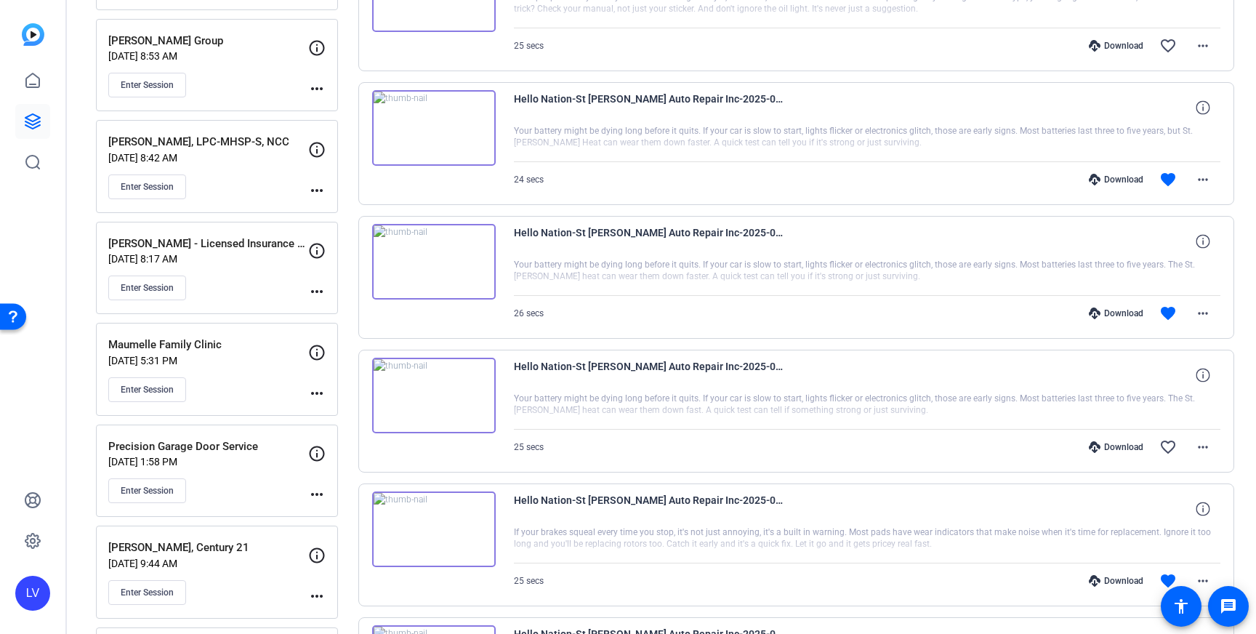
scroll to position [1320, 0]
click at [1208, 304] on mat-icon "more_horiz" at bounding box center [1203, 310] width 17 height 17
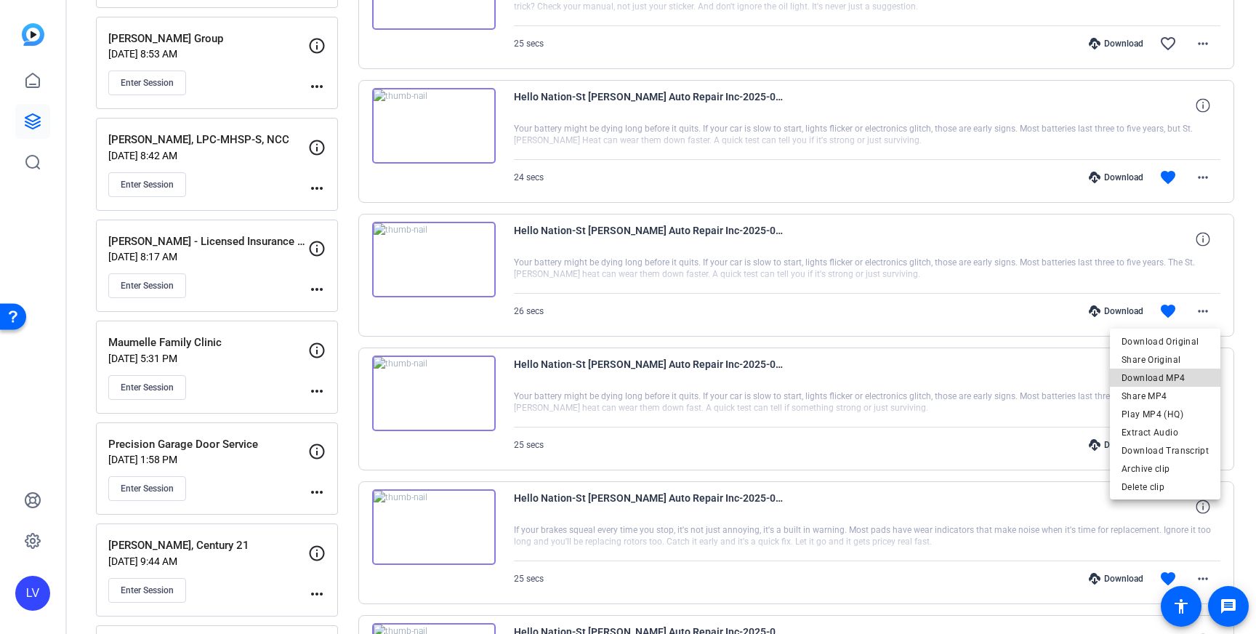
click at [1195, 372] on span "Download MP4" at bounding box center [1165, 377] width 87 height 17
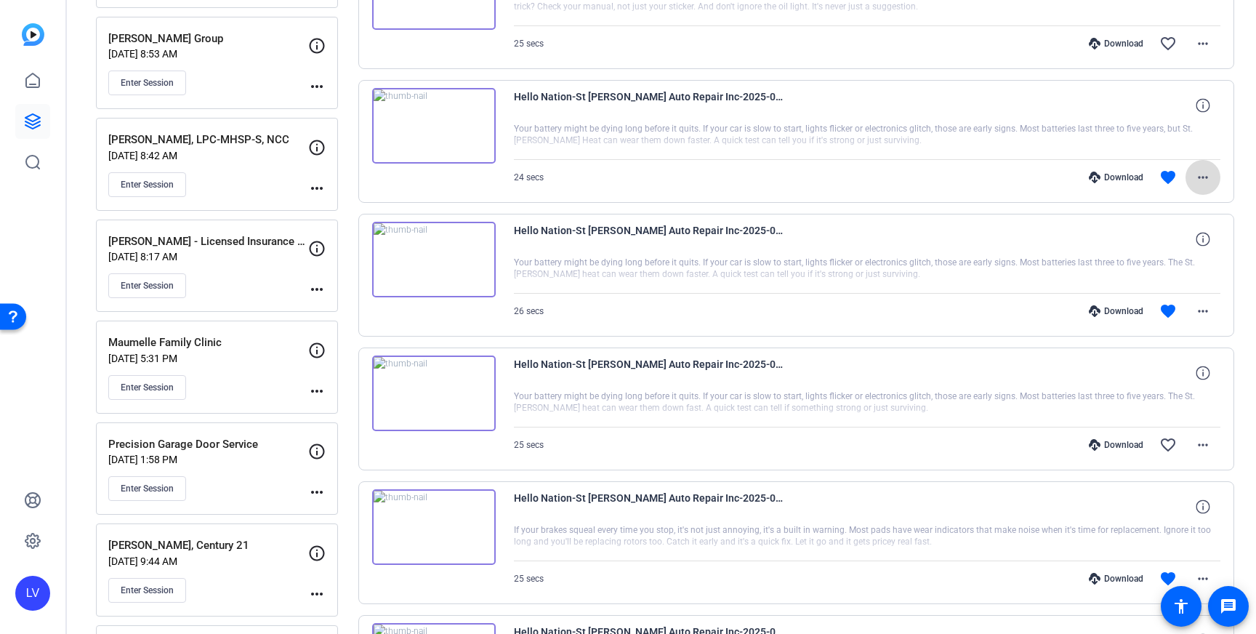
click at [1205, 182] on mat-icon "more_horiz" at bounding box center [1203, 177] width 17 height 17
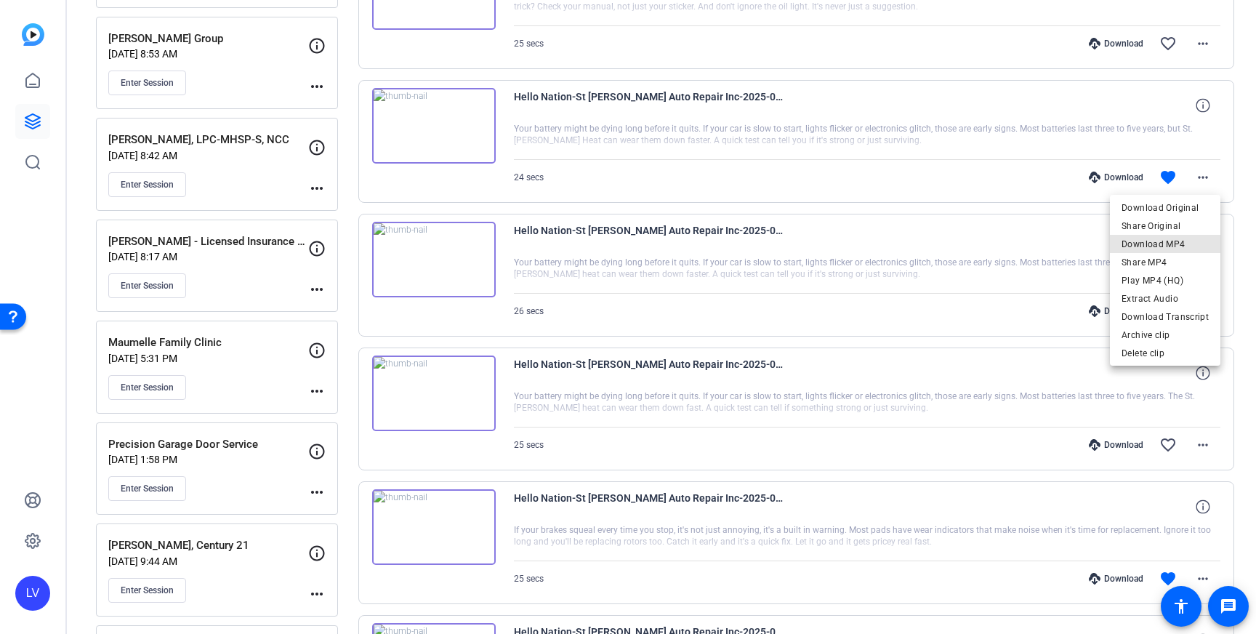
drag, startPoint x: 1185, startPoint y: 238, endPoint x: 766, endPoint y: 518, distance: 504.3
click at [1185, 238] on span "Download MP4" at bounding box center [1165, 244] width 87 height 17
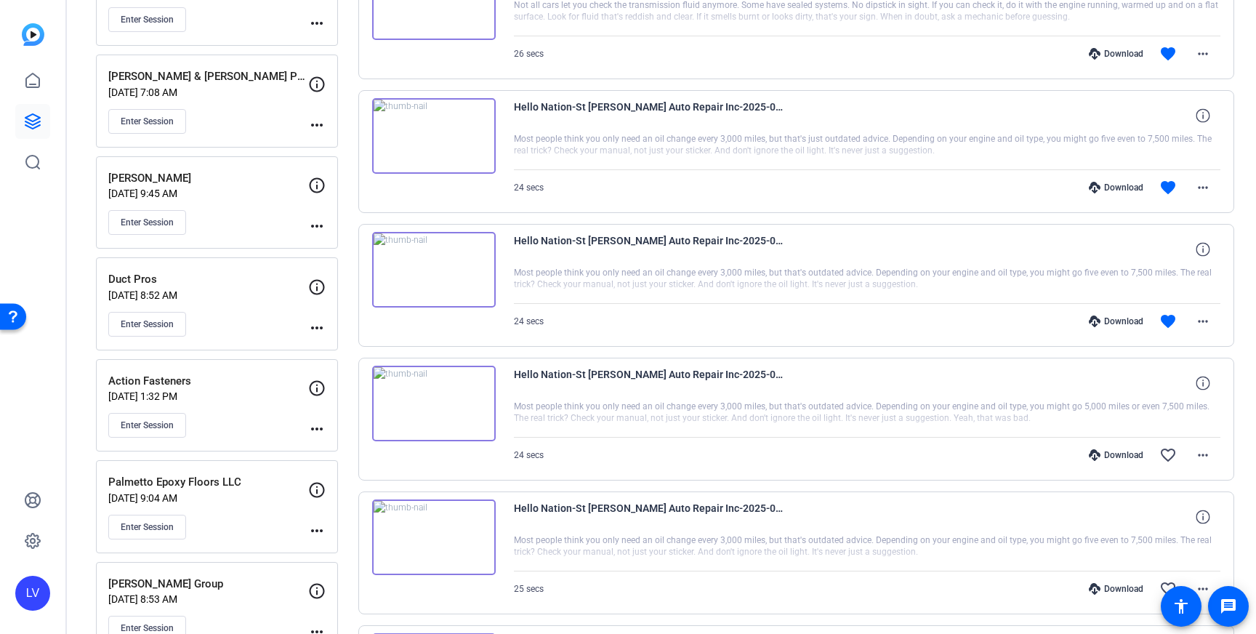
scroll to position [776, 0]
click at [1203, 312] on mat-icon "more_horiz" at bounding box center [1203, 320] width 17 height 17
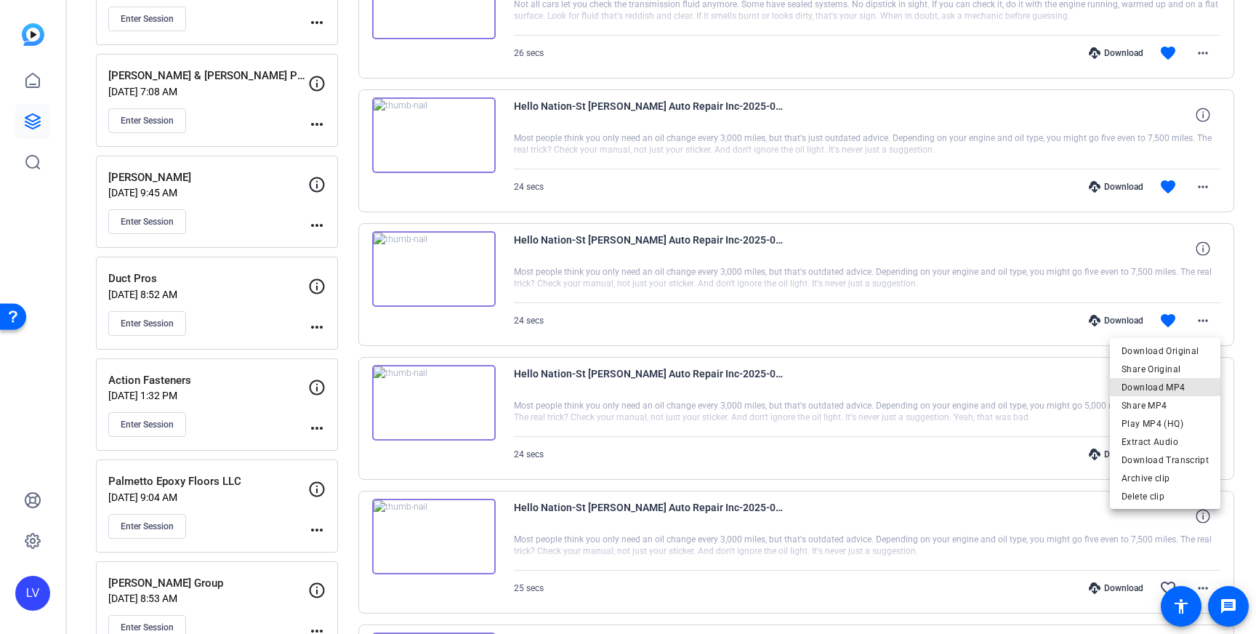
drag, startPoint x: 1195, startPoint y: 384, endPoint x: 1190, endPoint y: 302, distance: 81.5
click at [1195, 384] on span "Download MP4" at bounding box center [1165, 387] width 87 height 17
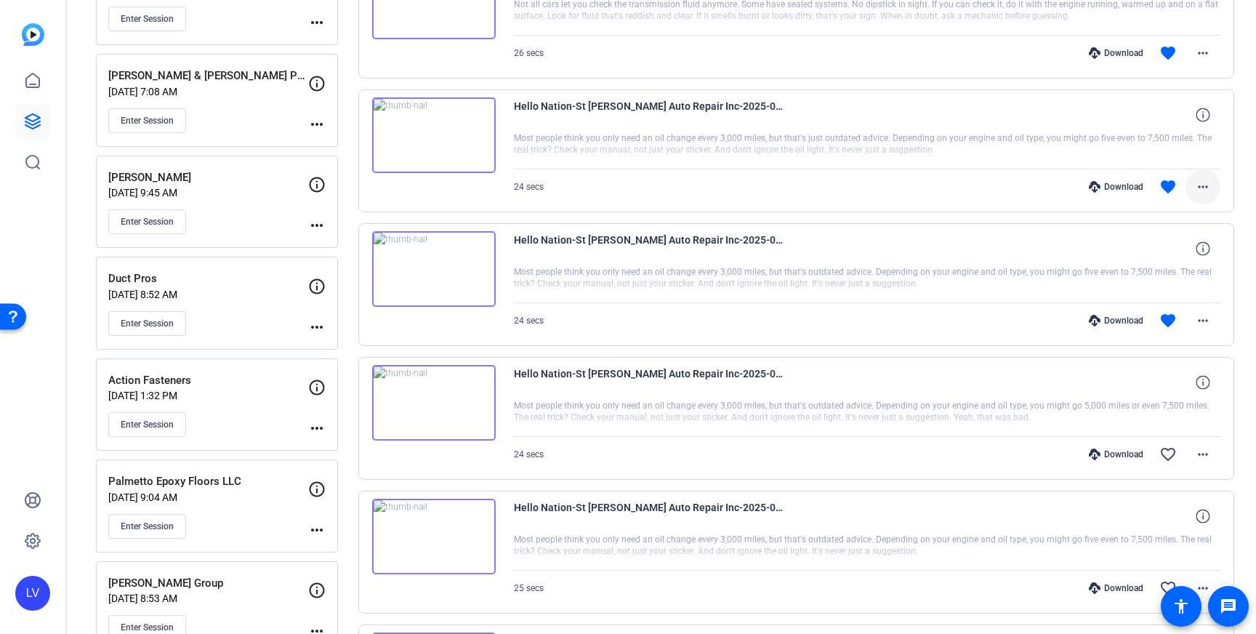
click at [1199, 190] on mat-icon "more_horiz" at bounding box center [1203, 186] width 17 height 17
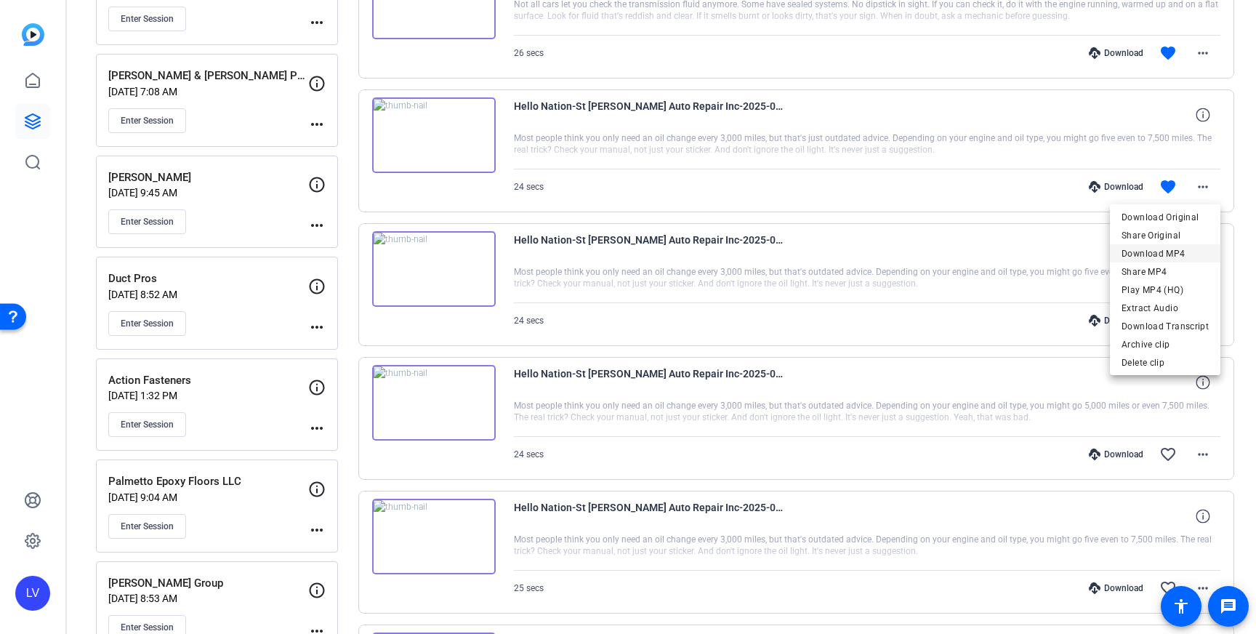
click at [1189, 255] on span "Download MP4" at bounding box center [1165, 253] width 87 height 17
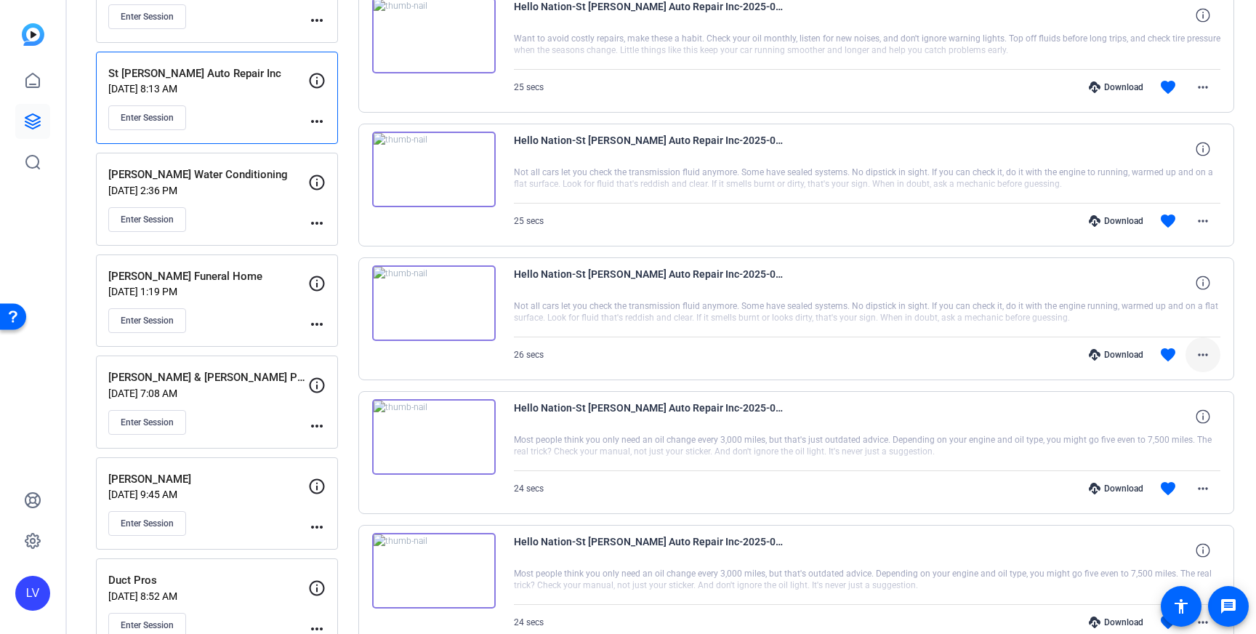
click at [1216, 349] on span at bounding box center [1203, 354] width 35 height 35
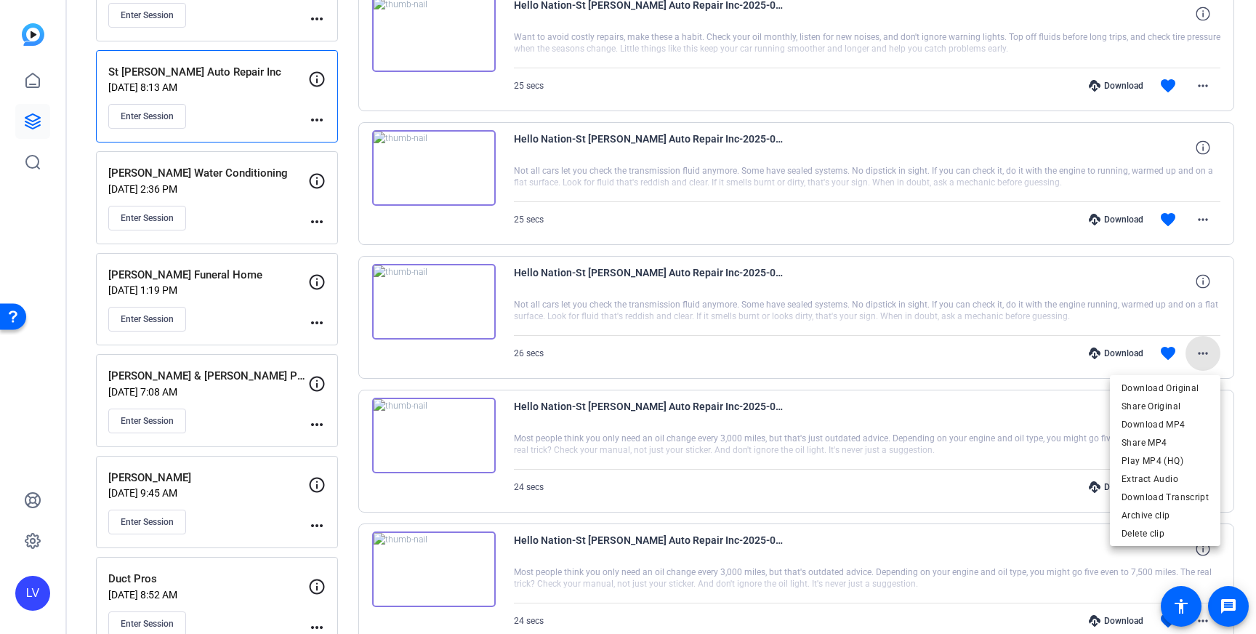
scroll to position [488, 0]
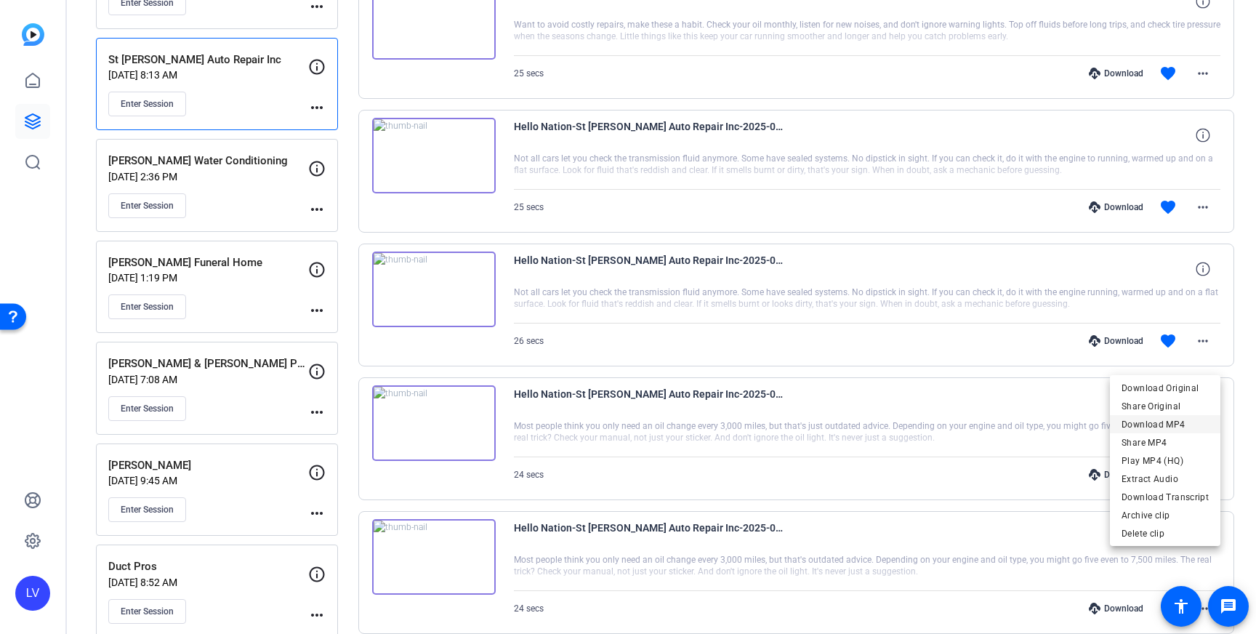
click at [1185, 419] on span "Download MP4" at bounding box center [1165, 424] width 87 height 17
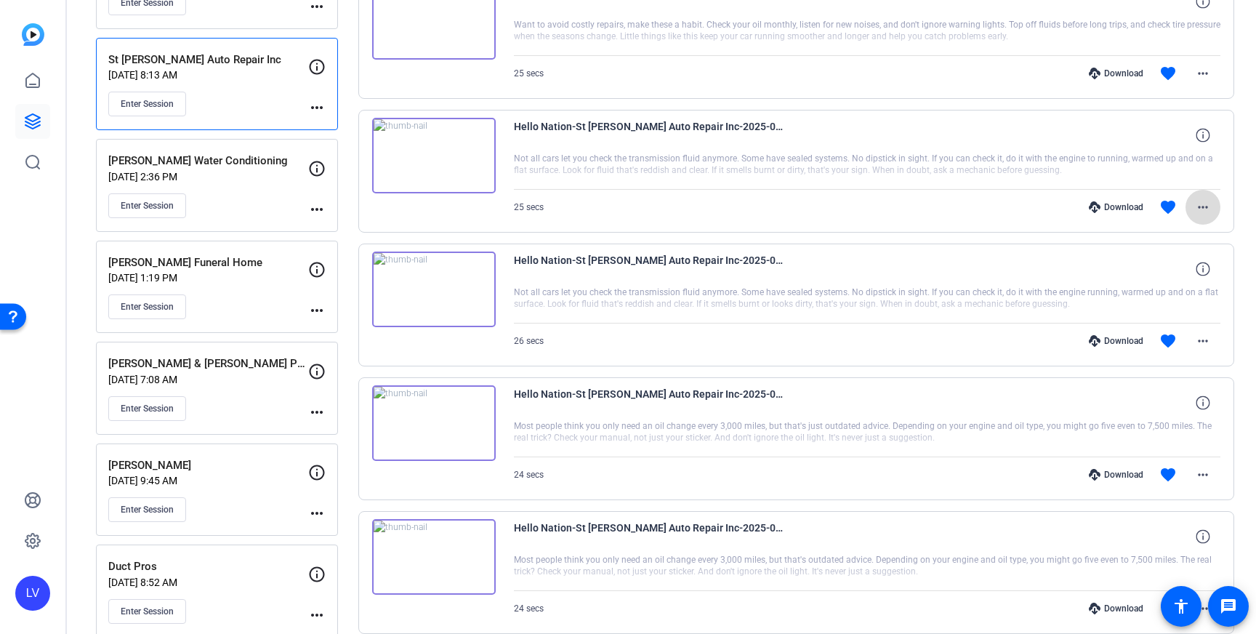
click at [1197, 212] on mat-icon "more_horiz" at bounding box center [1203, 206] width 17 height 17
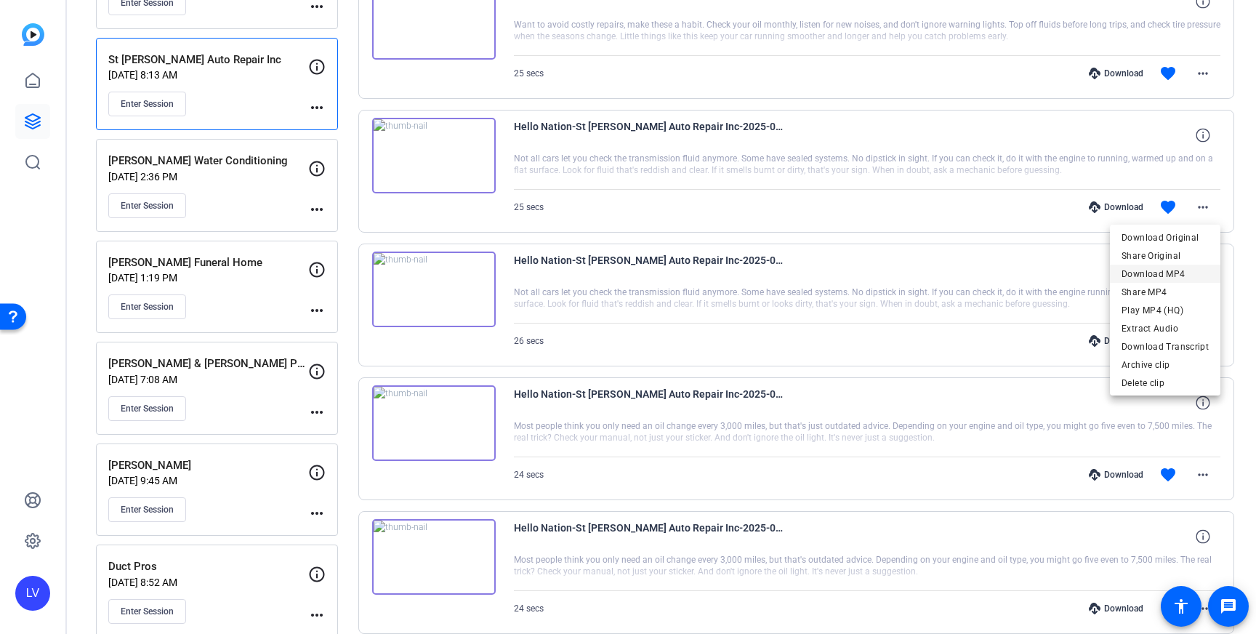
click at [1178, 274] on span "Download MP4" at bounding box center [1165, 273] width 87 height 17
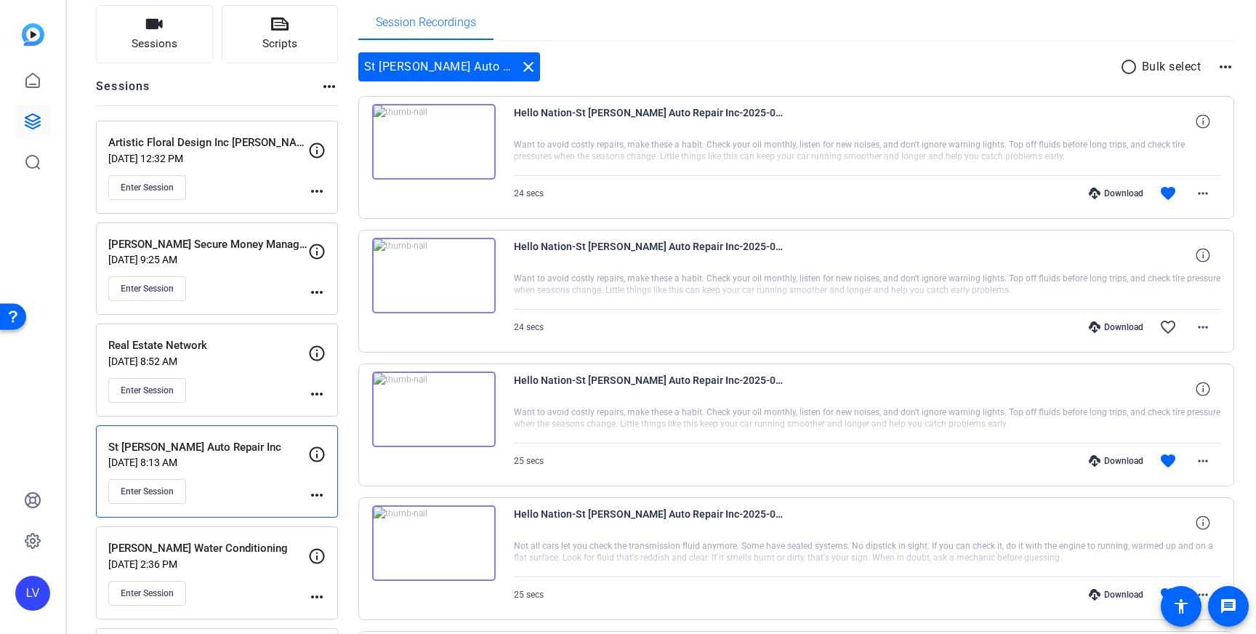
scroll to position [102, 0]
click at [1197, 453] on mat-icon "more_horiz" at bounding box center [1203, 459] width 17 height 17
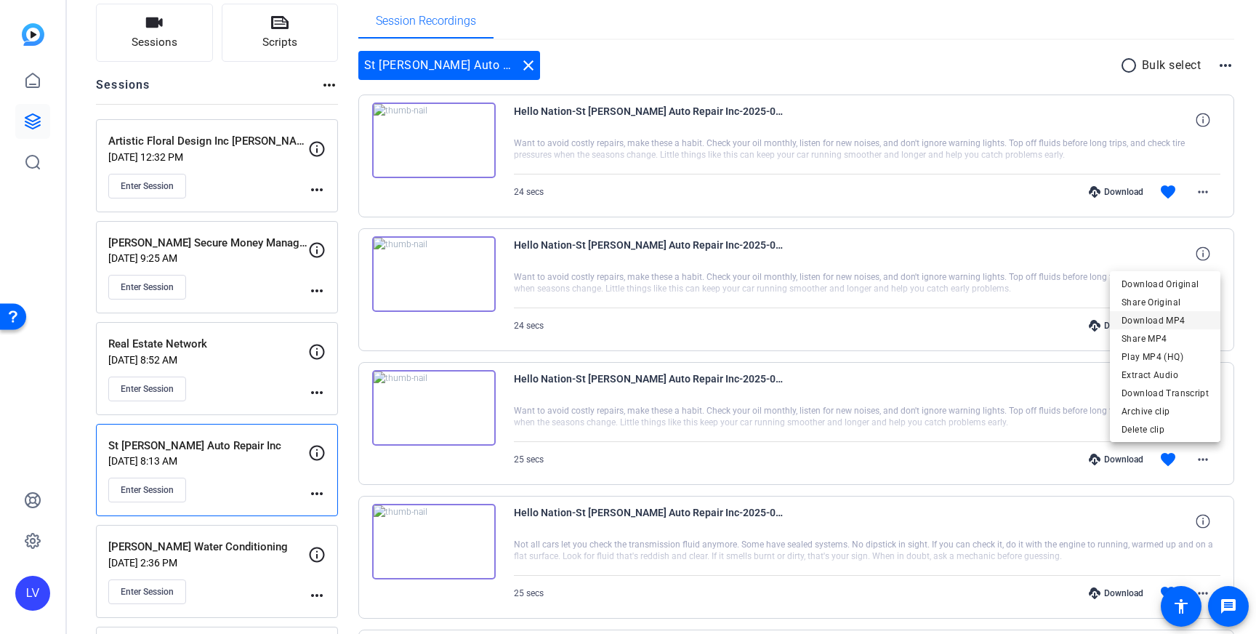
click at [1168, 318] on span "Download MP4" at bounding box center [1165, 320] width 87 height 17
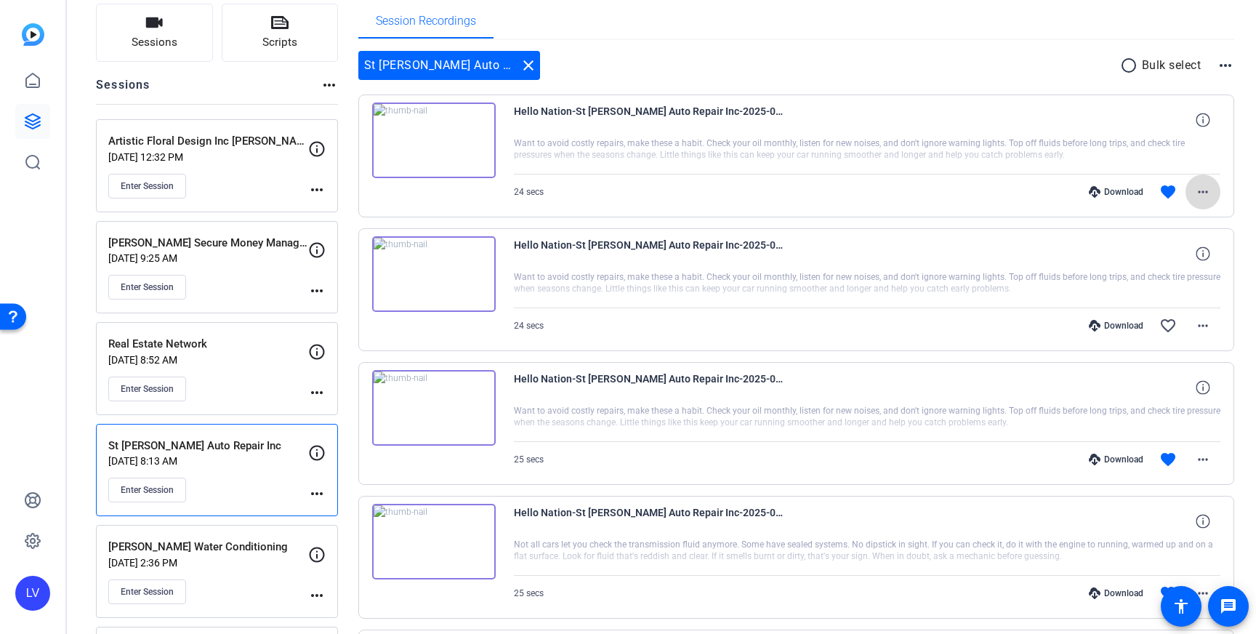
click at [1203, 197] on mat-icon "more_horiz" at bounding box center [1203, 191] width 17 height 17
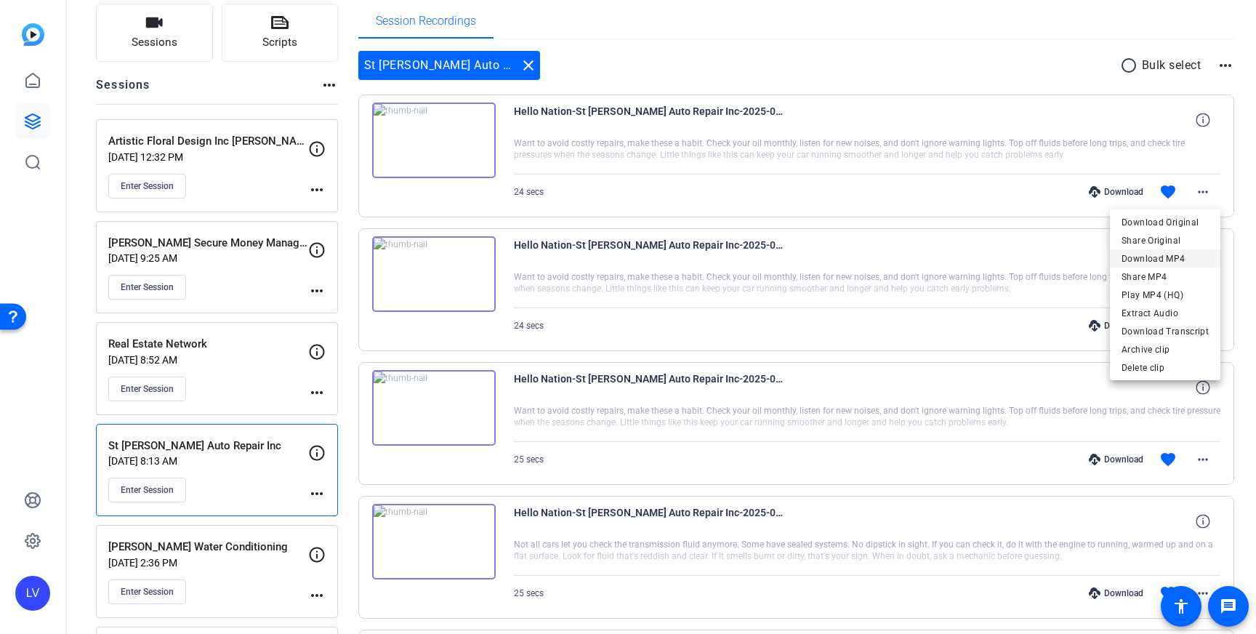
click at [1187, 257] on span "Download MP4" at bounding box center [1165, 258] width 87 height 17
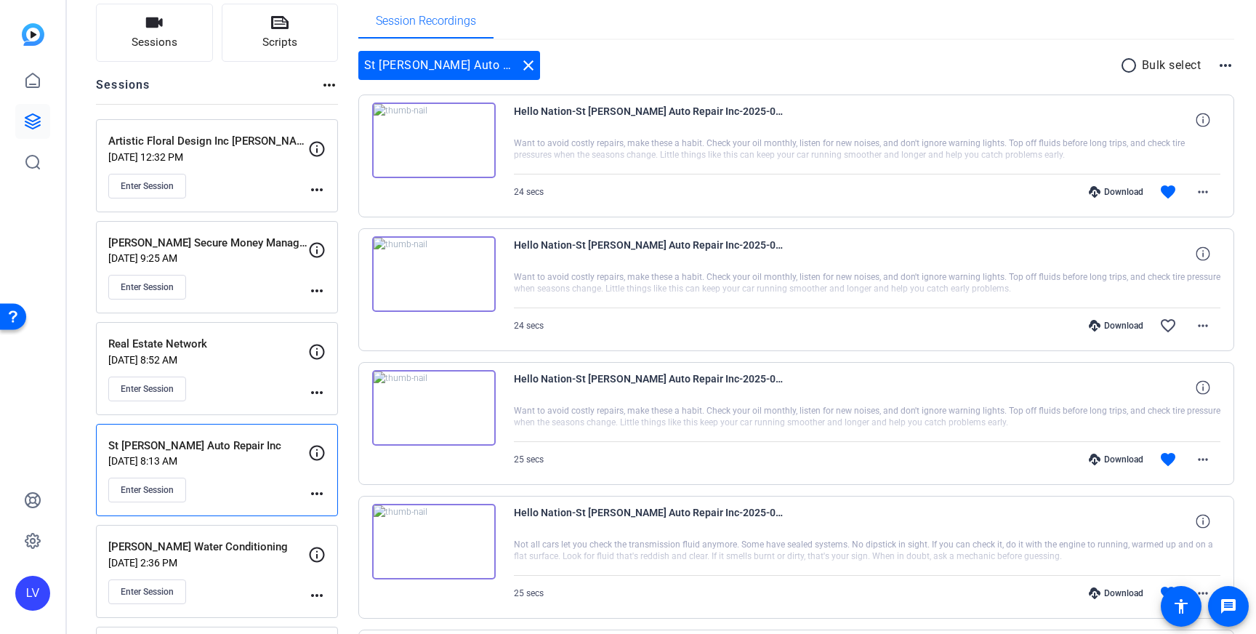
click at [1119, 232] on div "Hello Nation-St [PERSON_NAME] Auto Repair Inc-2025-09-11-09-27-14-574-0 Want to…" at bounding box center [796, 289] width 877 height 123
click at [157, 188] on span "Enter Session" at bounding box center [147, 185] width 53 height 12
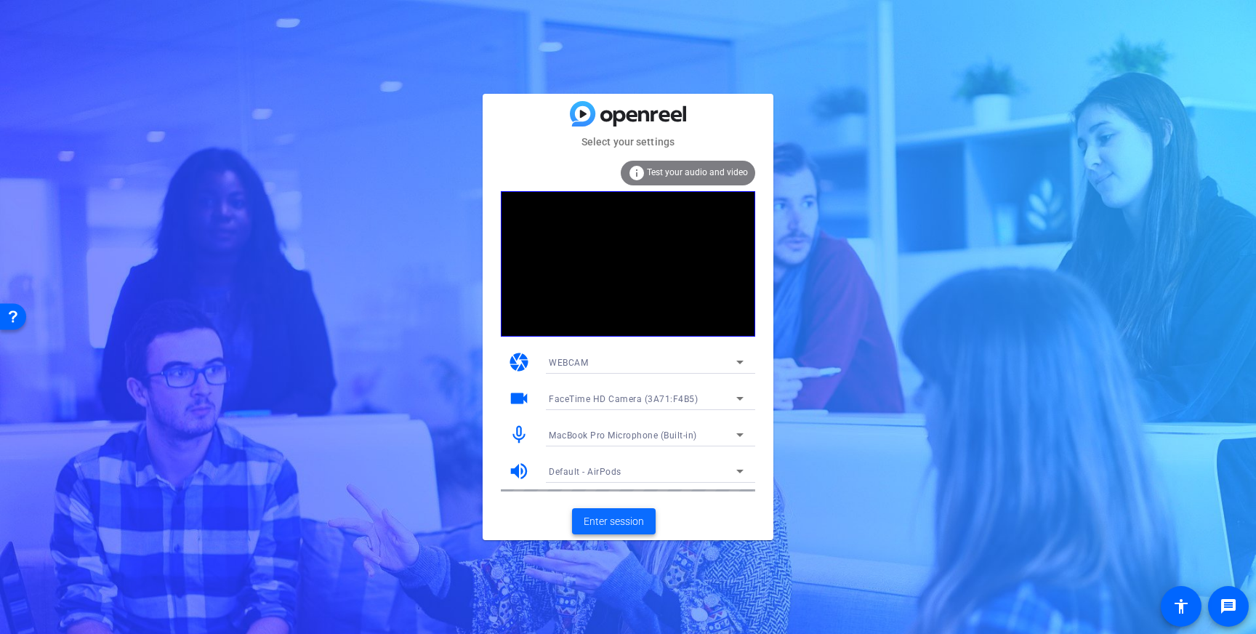
click at [611, 530] on span at bounding box center [614, 521] width 84 height 35
